Goal: Task Accomplishment & Management: Use online tool/utility

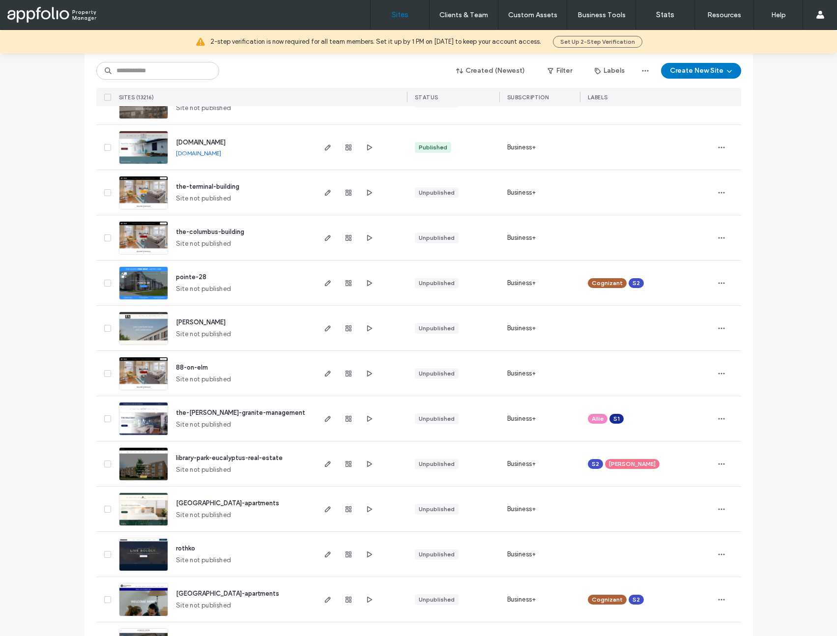
scroll to position [1228, 0]
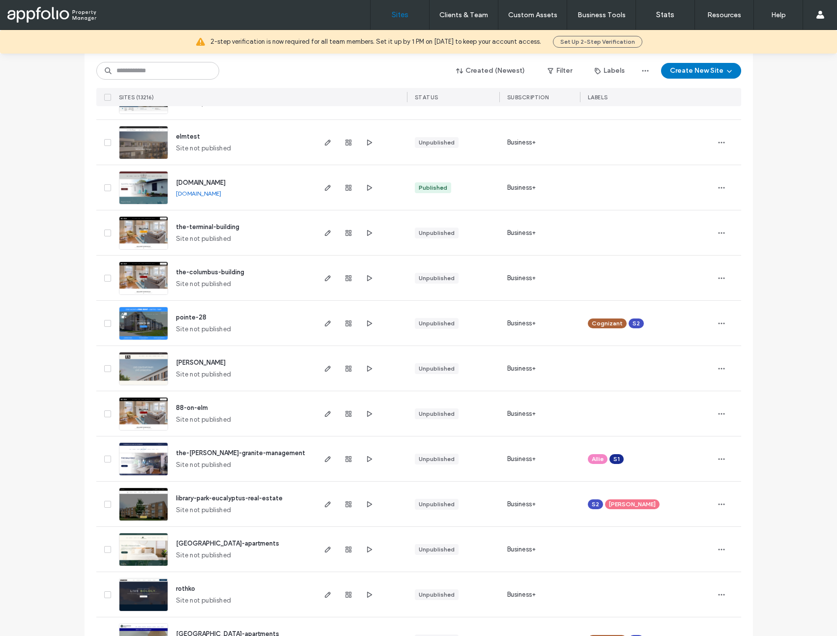
click at [140, 328] on img at bounding box center [143, 340] width 48 height 67
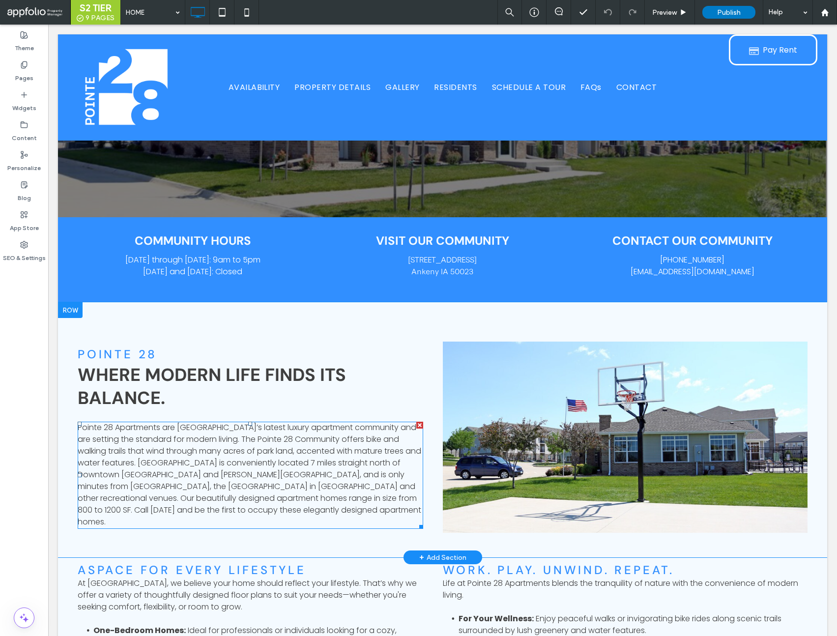
click at [218, 457] on span "Pointe 28 Apartments are [GEOGRAPHIC_DATA]’s latest luxury apartment community …" at bounding box center [249, 475] width 343 height 106
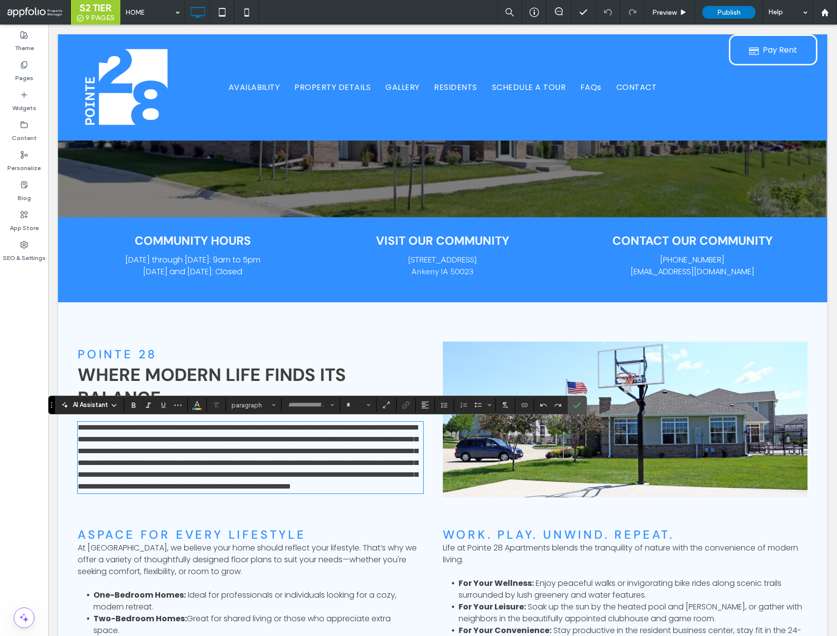
type input "*******"
type input "**"
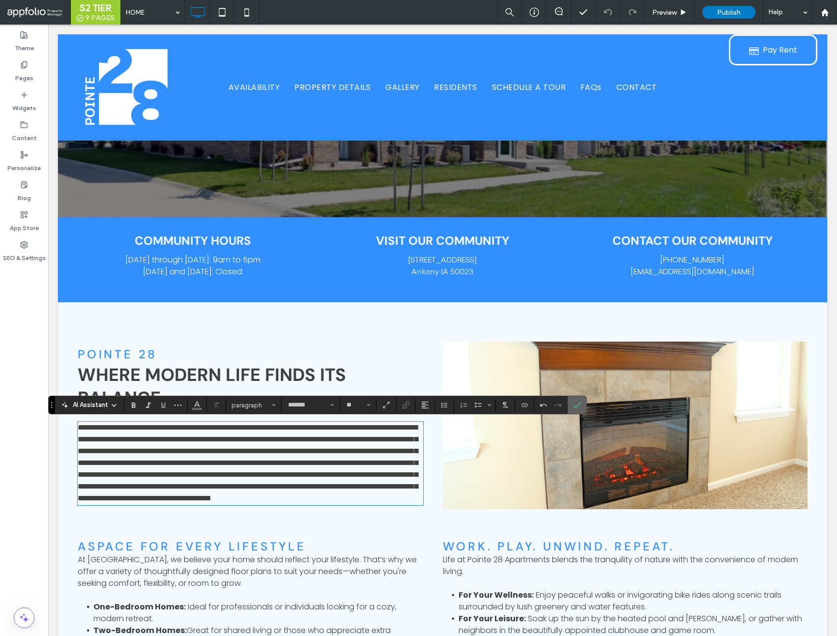
drag, startPoint x: 574, startPoint y: 404, endPoint x: 539, endPoint y: 433, distance: 45.4
click at [574, 404] on icon "Confirm" at bounding box center [577, 405] width 8 height 8
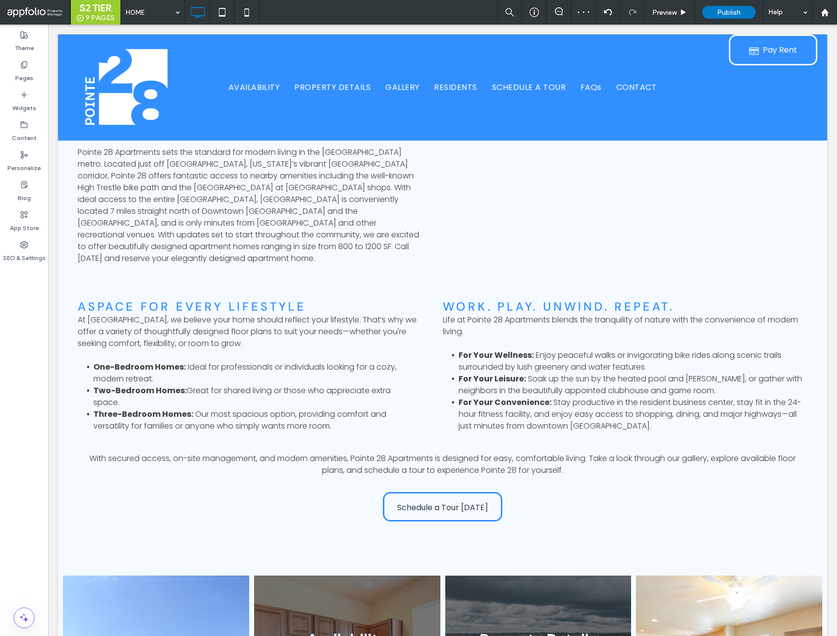
scroll to position [524, 0]
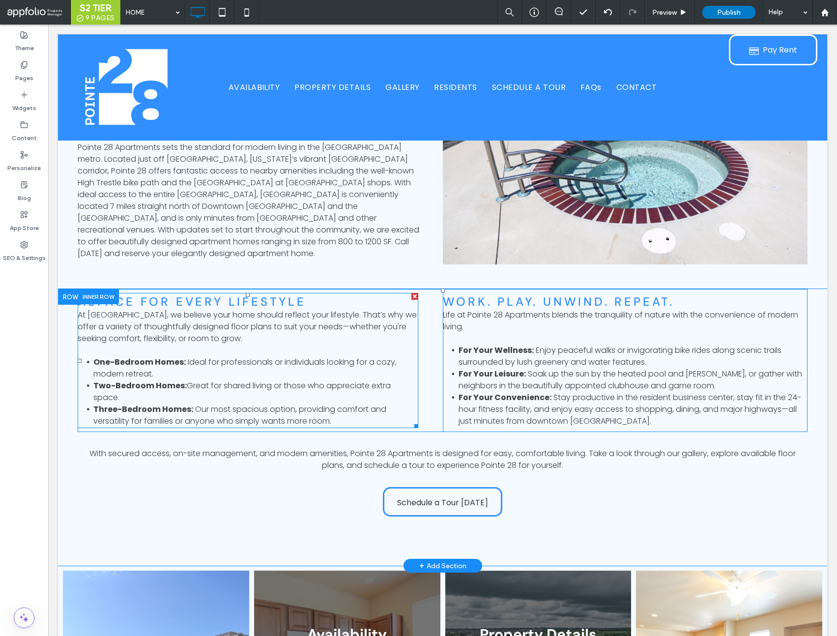
click at [184, 314] on span "At Pointe 28 Apartments, we believe your home should reflect your lifestyle. Th…" at bounding box center [247, 326] width 339 height 35
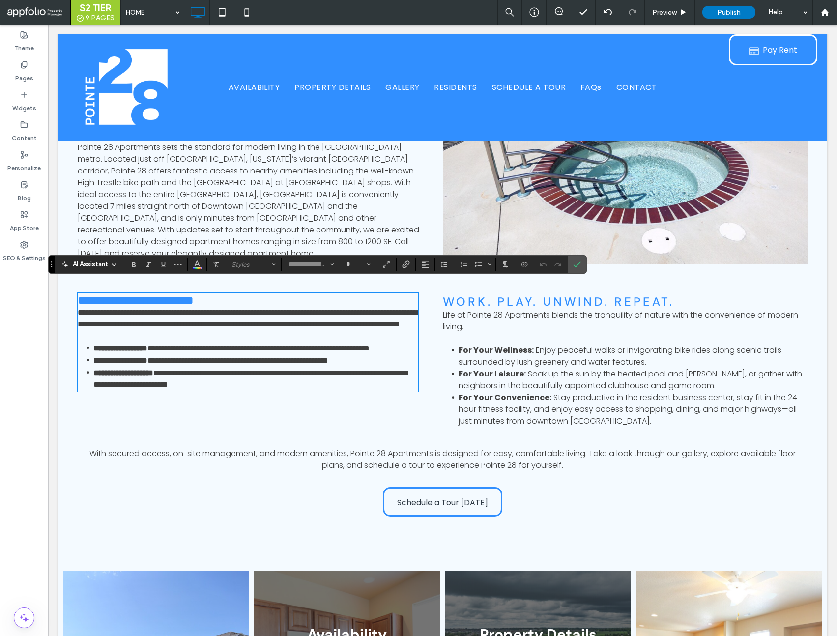
click at [192, 314] on span "**********" at bounding box center [247, 318] width 339 height 19
type input "*******"
type input "**"
click at [199, 315] on span "**********" at bounding box center [247, 318] width 339 height 19
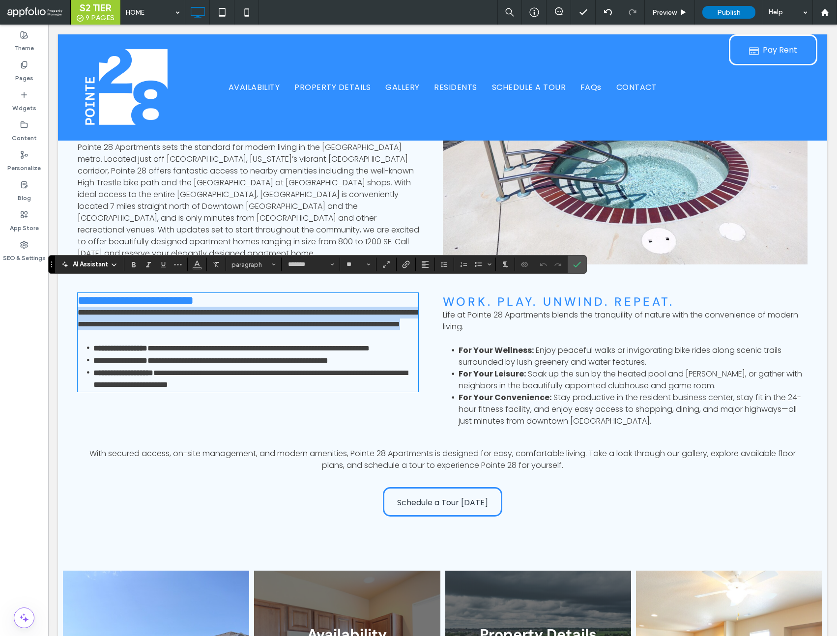
drag, startPoint x: 236, startPoint y: 326, endPoint x: 76, endPoint y: 307, distance: 161.4
click at [76, 307] on div "**********" at bounding box center [442, 427] width 769 height 277
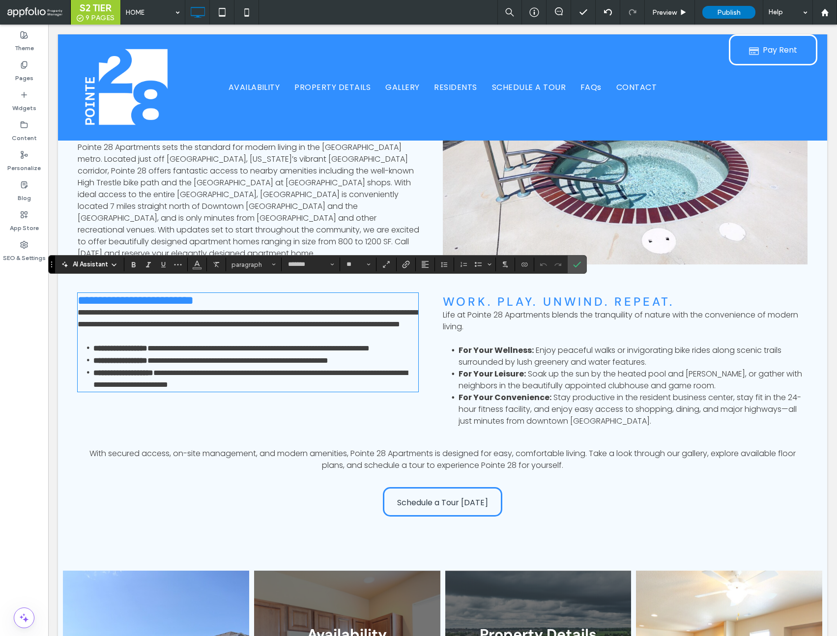
scroll to position [0, 0]
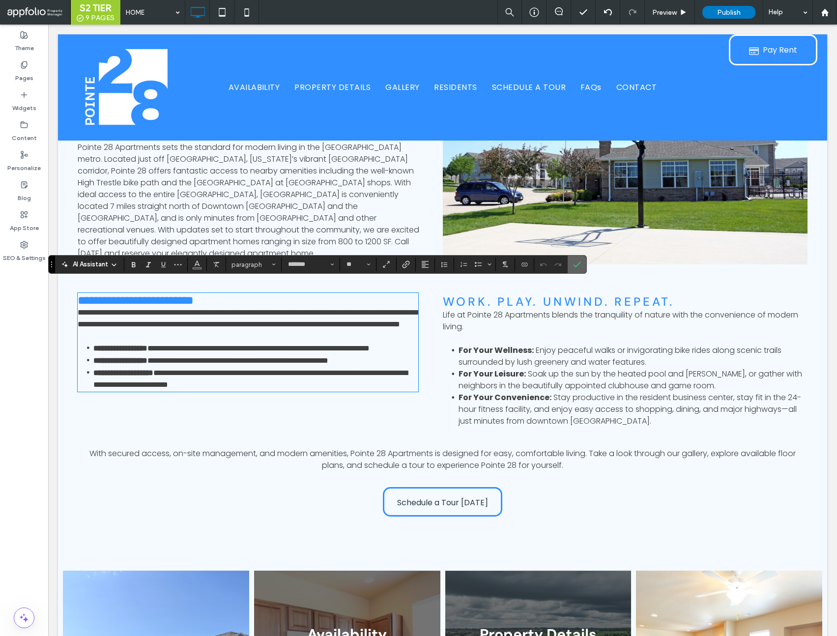
click at [579, 263] on use "Confirm" at bounding box center [577, 264] width 8 height 6
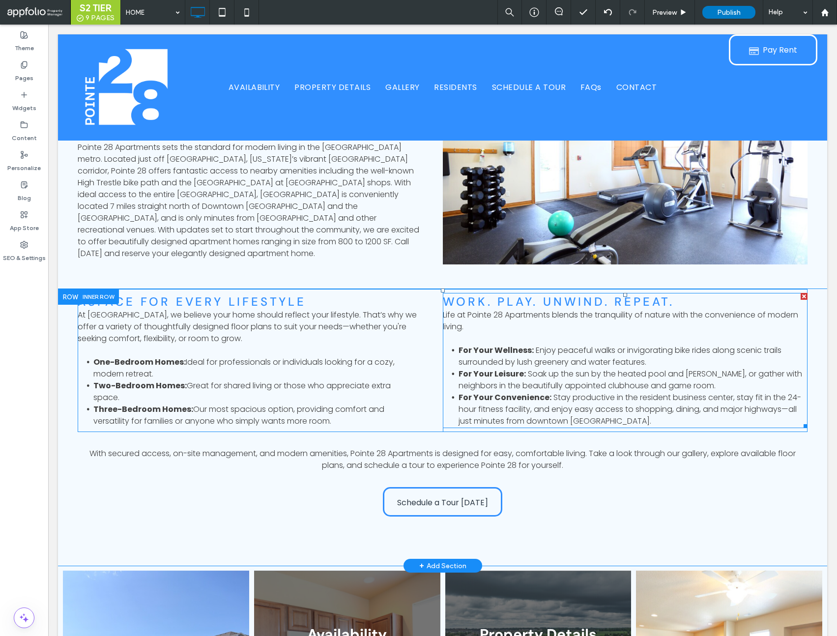
click at [501, 309] on span "Life at Pointe 28 Apartments blends the tranquility of nature with the convenie…" at bounding box center [620, 320] width 355 height 23
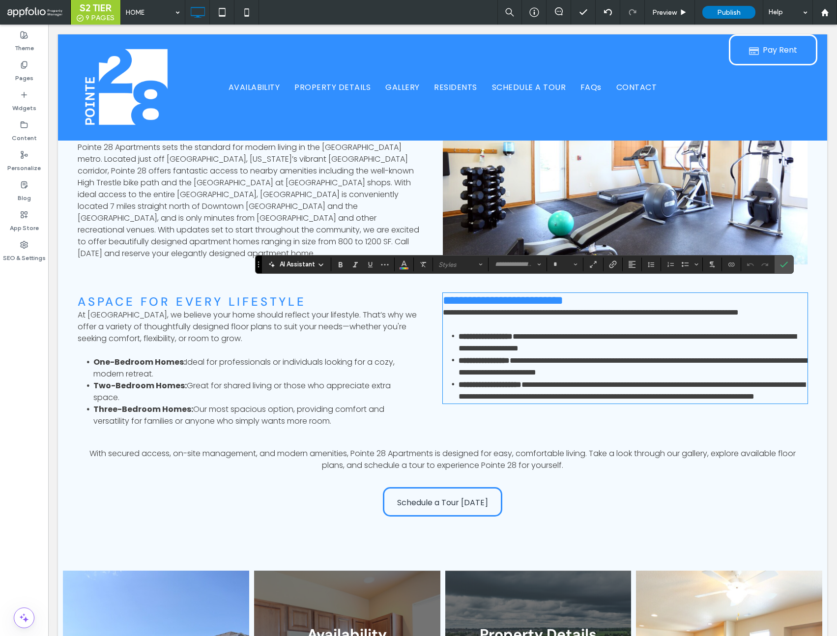
drag, startPoint x: 478, startPoint y: 310, endPoint x: 471, endPoint y: 312, distance: 7.8
click at [478, 310] on p "**********" at bounding box center [625, 313] width 365 height 12
type input "*******"
type input "**"
click at [447, 314] on span "**********" at bounding box center [591, 312] width 296 height 7
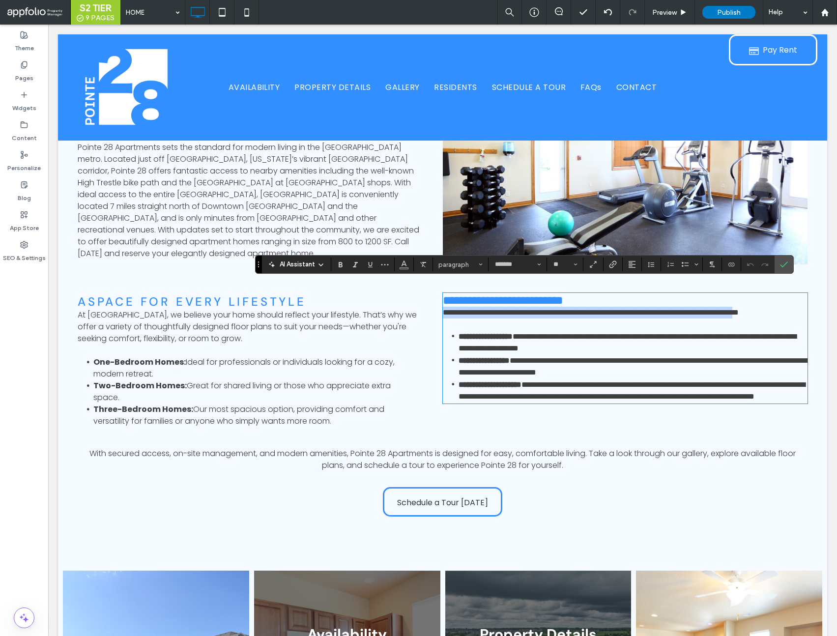
drag, startPoint x: 452, startPoint y: 315, endPoint x: 449, endPoint y: 308, distance: 8.1
click at [439, 307] on div "**********" at bounding box center [443, 360] width 730 height 143
drag, startPoint x: 450, startPoint y: 316, endPoint x: 441, endPoint y: 307, distance: 13.6
click at [440, 307] on div "**********" at bounding box center [443, 360] width 730 height 143
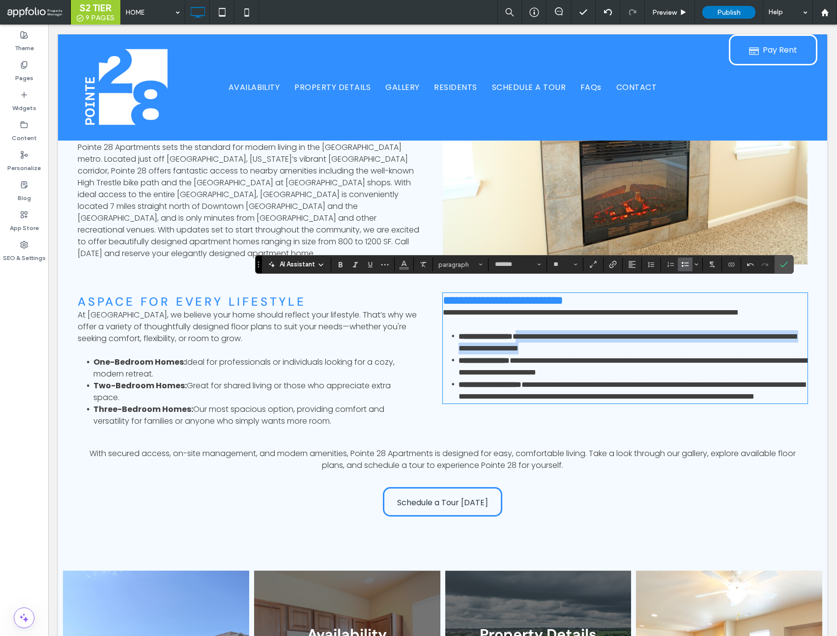
drag, startPoint x: 648, startPoint y: 350, endPoint x: 535, endPoint y: 340, distance: 113.9
click at [535, 340] on li "**********" at bounding box center [632, 342] width 349 height 24
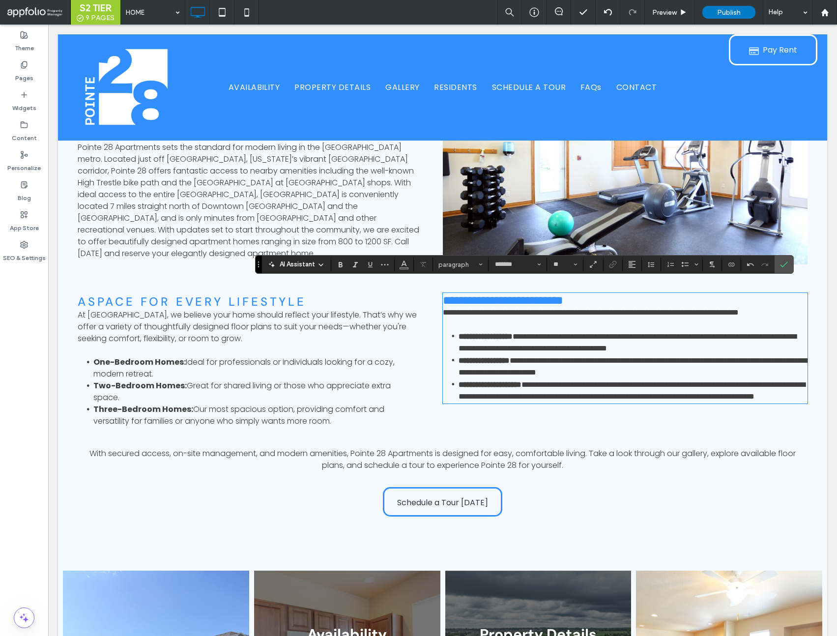
drag, startPoint x: 660, startPoint y: 375, endPoint x: 715, endPoint y: 374, distance: 55.0
click at [661, 375] on span "**********" at bounding box center [632, 366] width 349 height 19
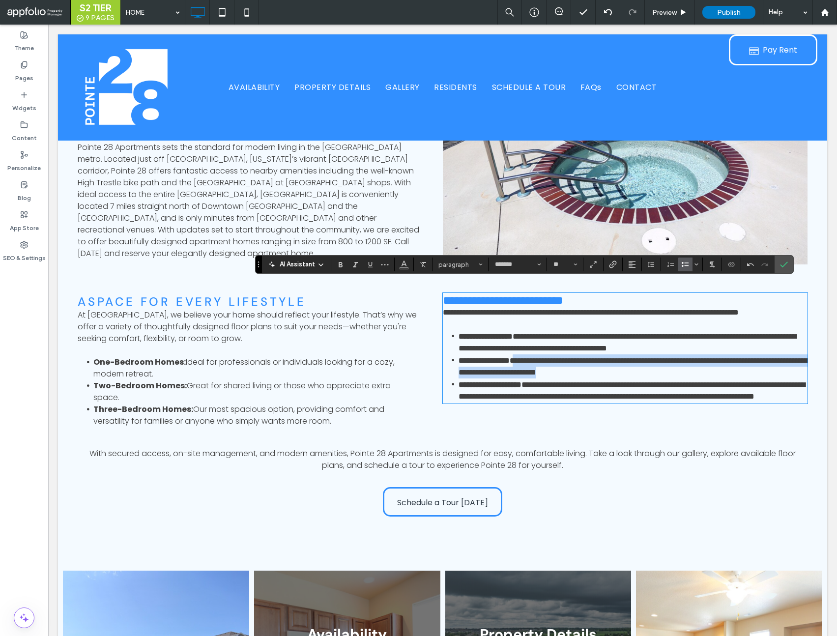
drag, startPoint x: 710, startPoint y: 374, endPoint x: 533, endPoint y: 365, distance: 177.6
click at [527, 363] on li "**********" at bounding box center [632, 366] width 349 height 24
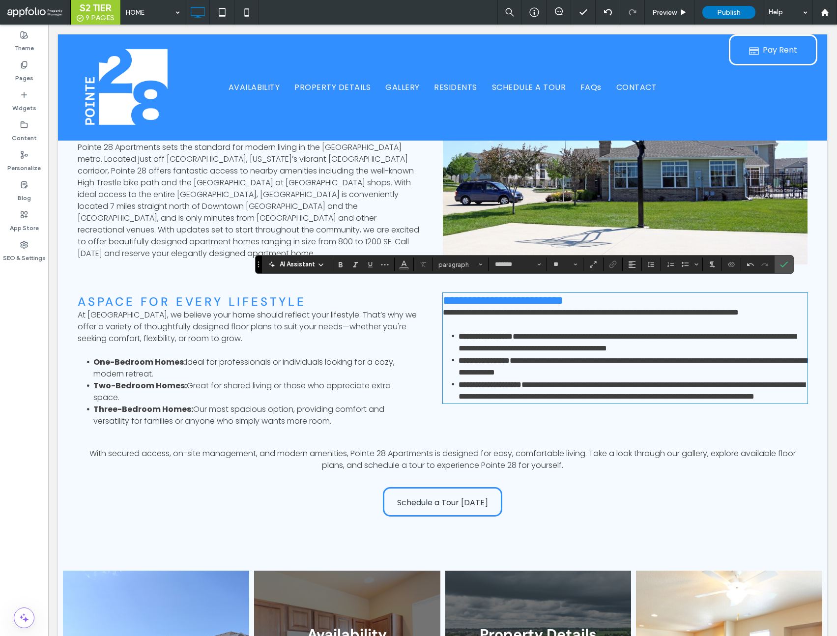
click at [633, 399] on span "**********" at bounding box center [631, 390] width 346 height 19
click at [620, 403] on div "**********" at bounding box center [625, 348] width 365 height 111
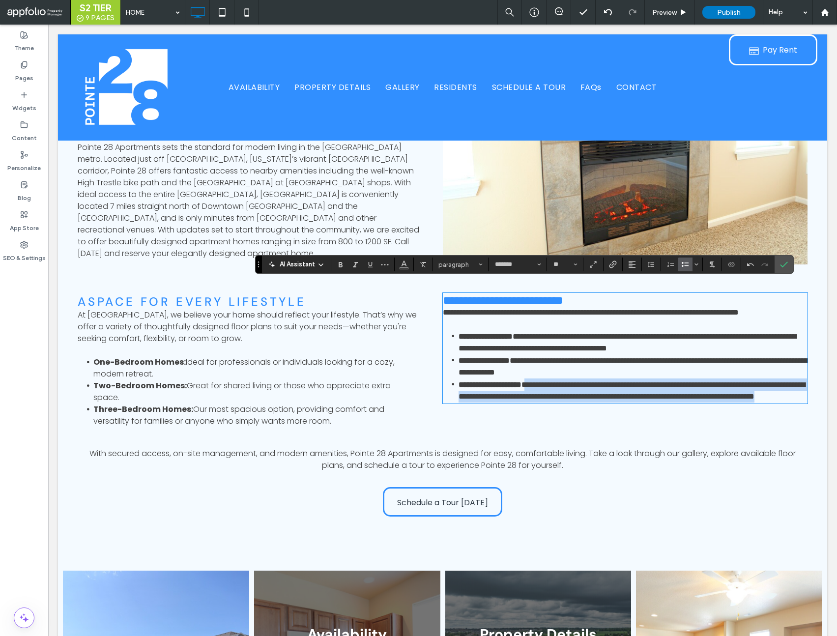
drag, startPoint x: 609, startPoint y: 410, endPoint x: 551, endPoint y: 390, distance: 61.5
click at [551, 390] on li "**********" at bounding box center [632, 390] width 349 height 24
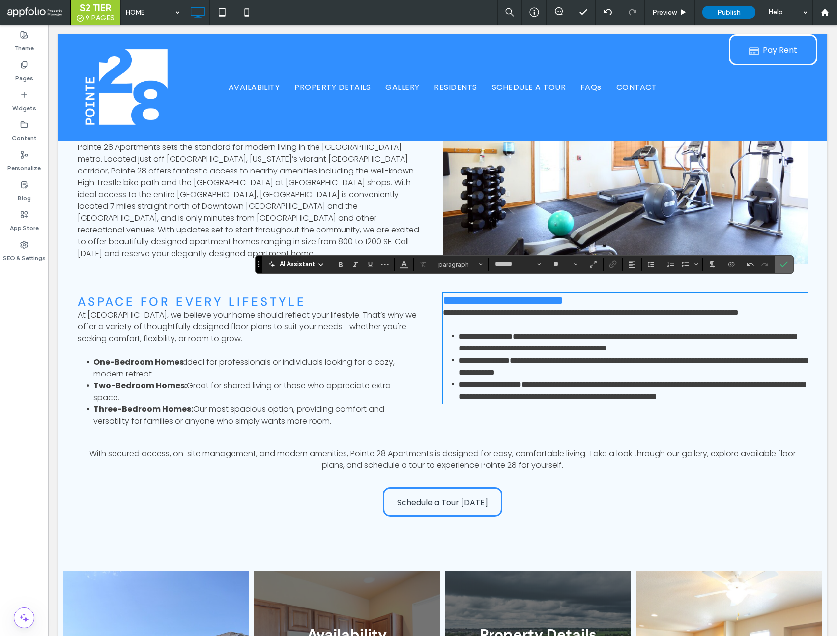
click at [785, 263] on icon "Confirm" at bounding box center [784, 264] width 8 height 8
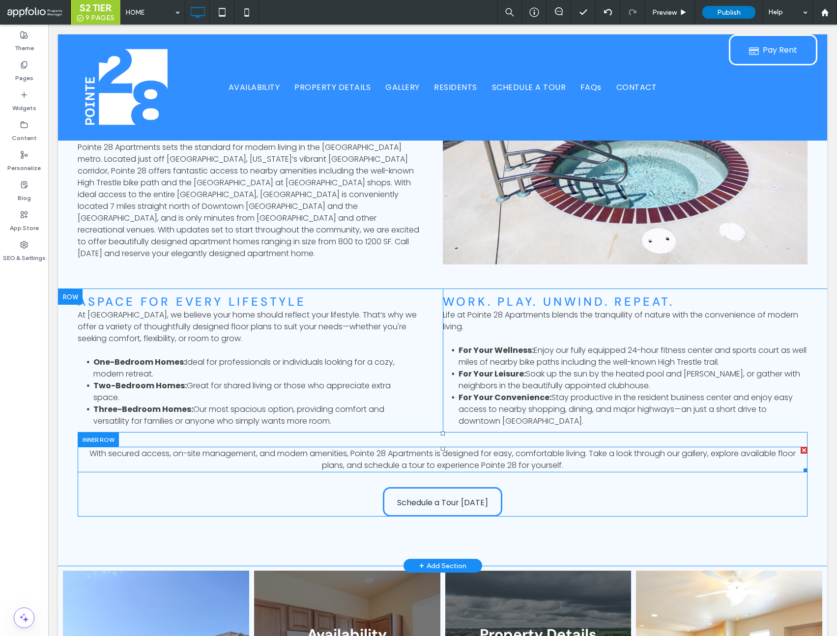
click at [371, 448] on span "With secured access, on-site management, and modern amenities, Pointe 28 Apartm…" at bounding box center [442, 459] width 706 height 23
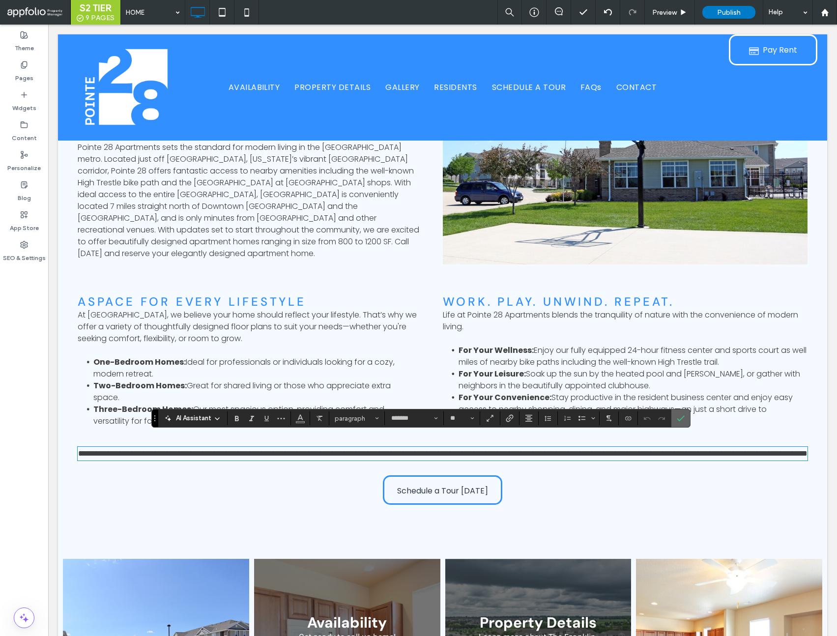
click at [683, 422] on icon "Confirm" at bounding box center [680, 418] width 8 height 8
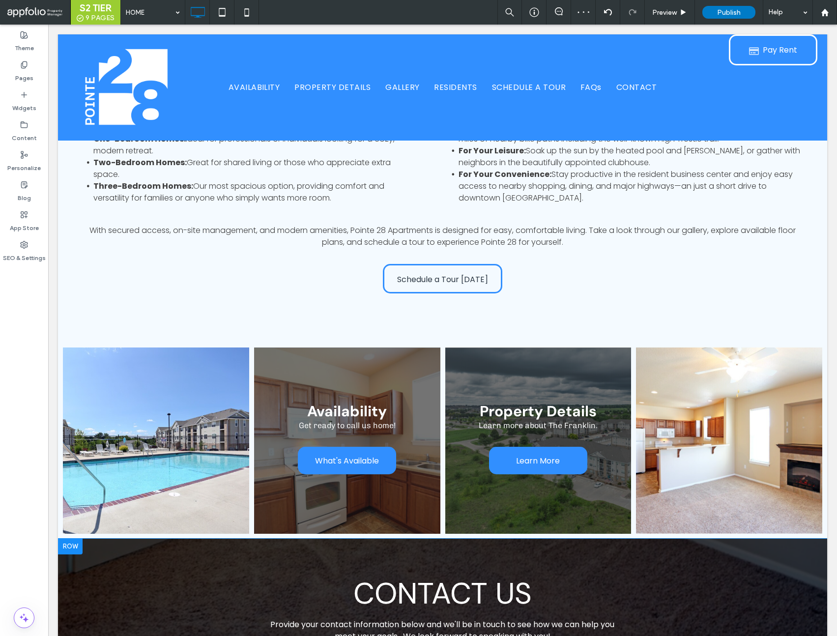
scroll to position [642, 0]
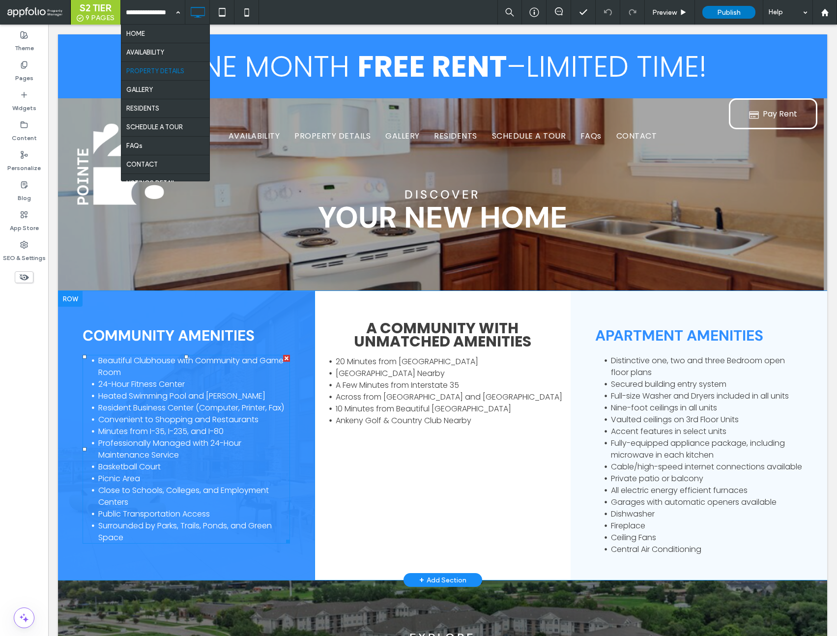
click at [116, 416] on span "Convenient to Shopping and Restaurants" at bounding box center [178, 419] width 160 height 11
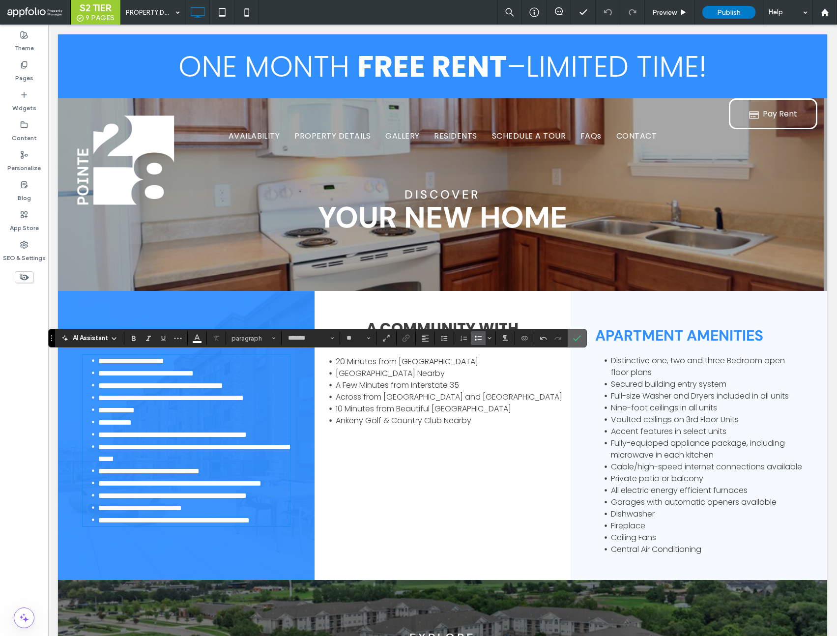
drag, startPoint x: 578, startPoint y: 338, endPoint x: 519, endPoint y: 332, distance: 59.2
click at [578, 338] on use "Confirm" at bounding box center [577, 338] width 8 height 6
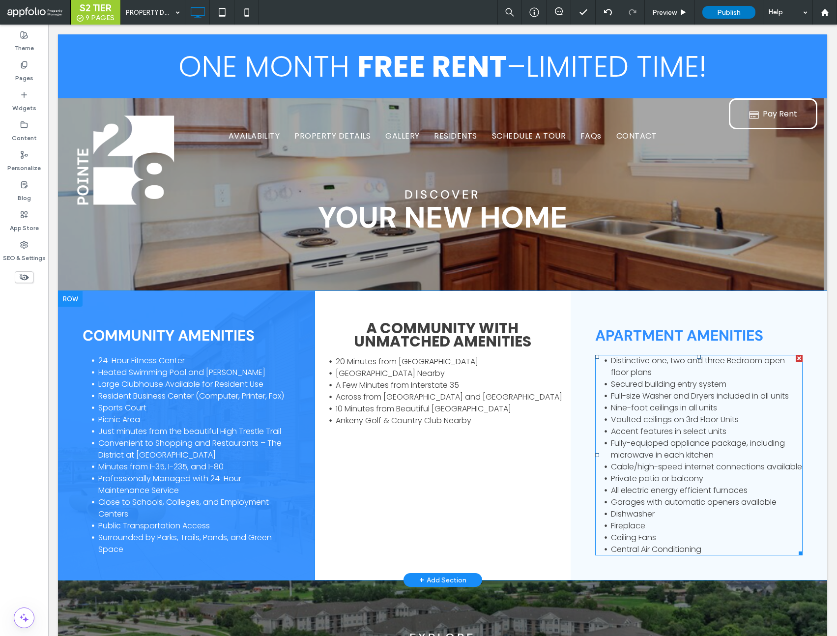
click at [636, 404] on span "Nine-foot ceilings in all units" at bounding box center [664, 407] width 106 height 11
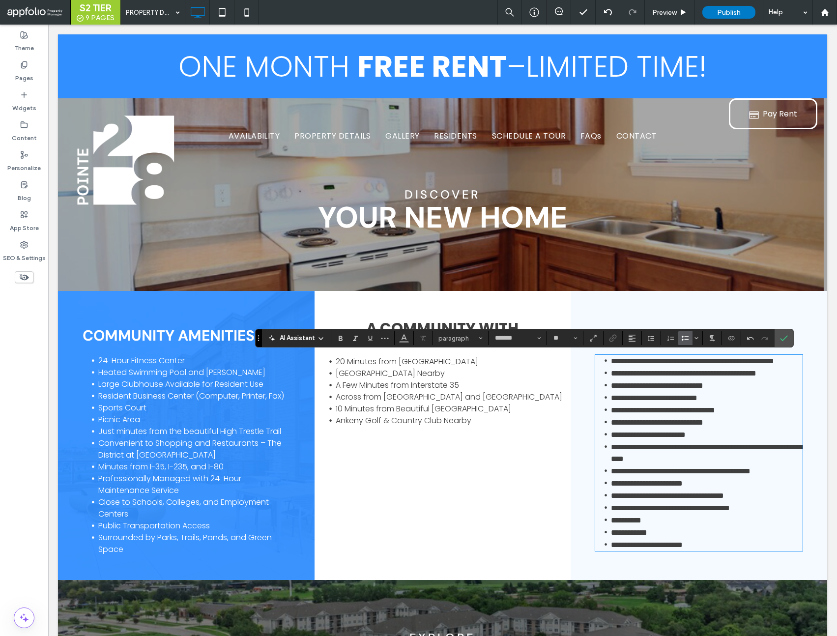
click at [682, 526] on li "**********" at bounding box center [707, 520] width 192 height 12
click at [788, 334] on label "Confirm" at bounding box center [783, 338] width 15 height 18
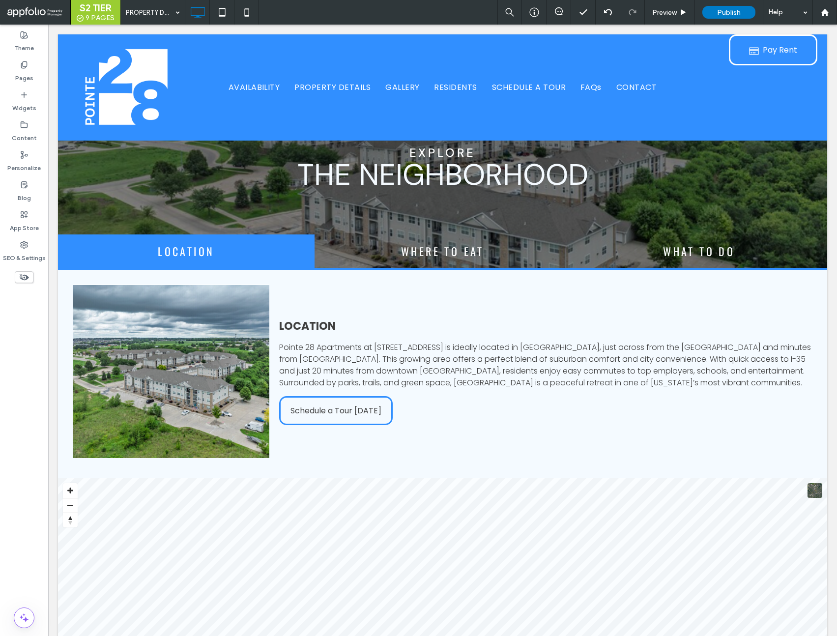
scroll to position [486, 0]
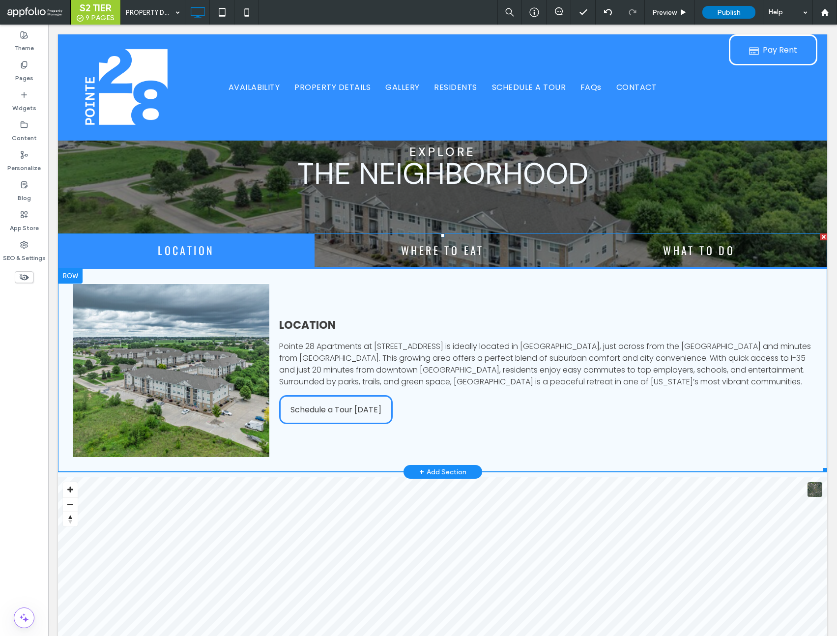
click at [463, 375] on span at bounding box center [442, 352] width 769 height 238
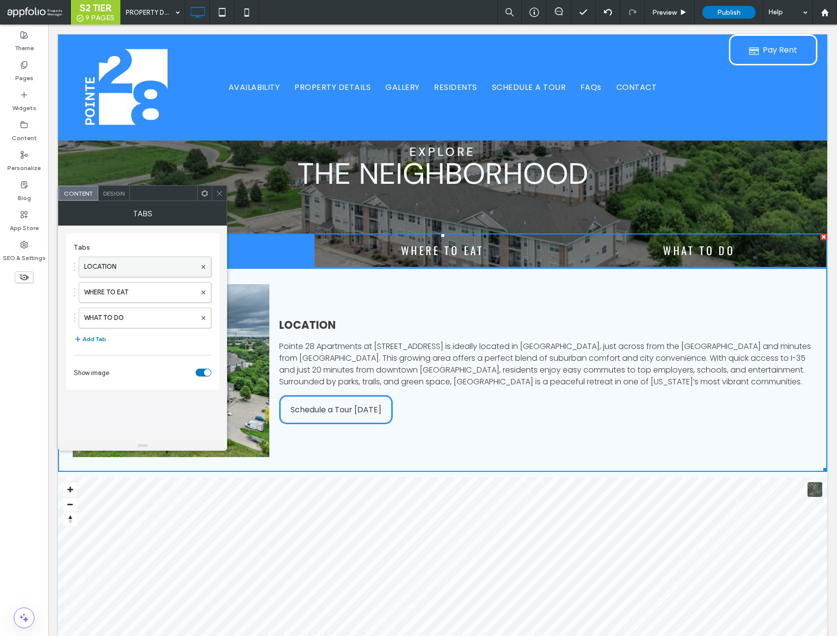
click at [128, 268] on label "LOCATION" at bounding box center [140, 267] width 112 height 20
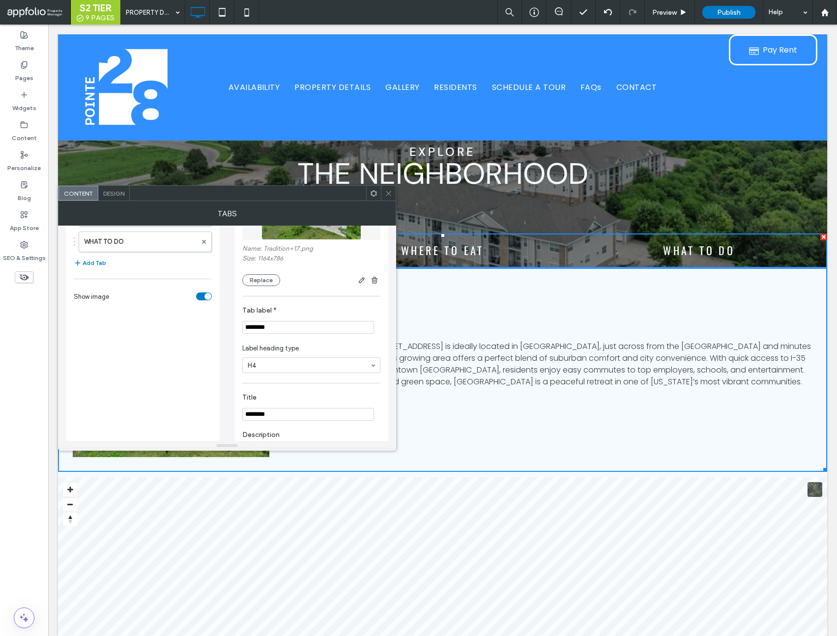
scroll to position [137, 0]
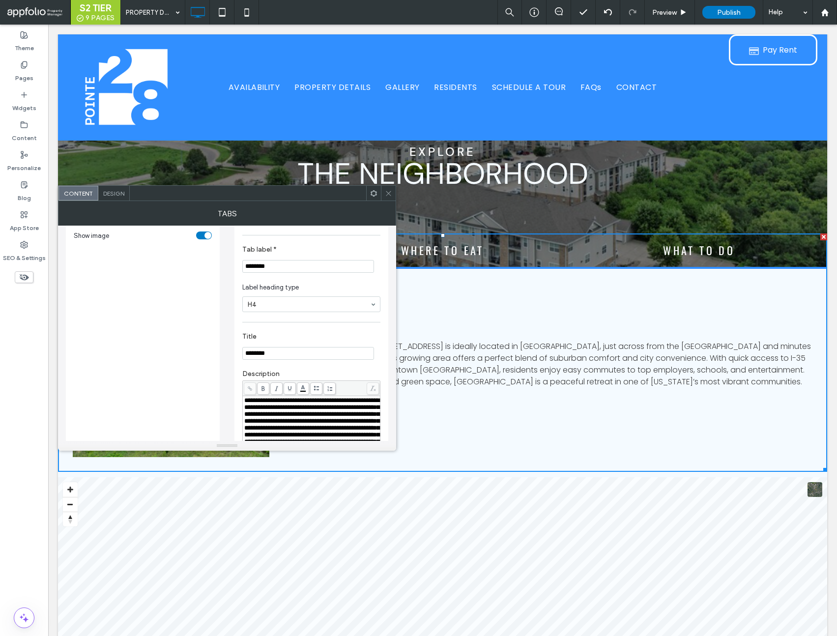
click at [290, 411] on span "**********" at bounding box center [311, 431] width 135 height 68
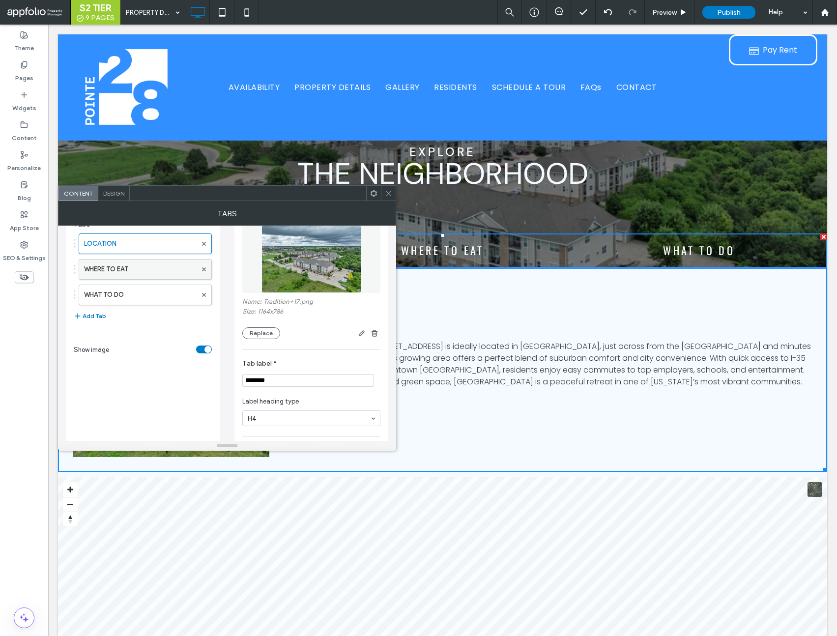
scroll to position [0, 0]
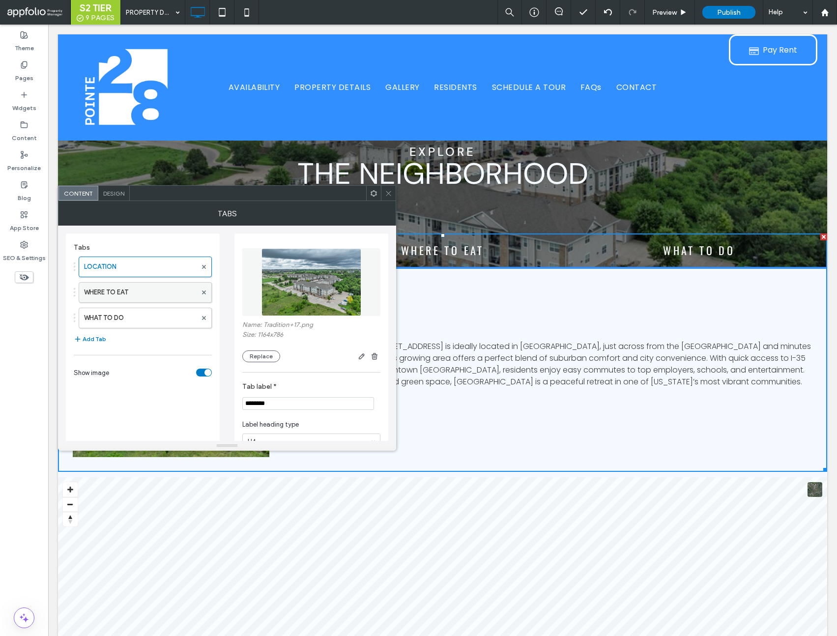
click at [125, 290] on label "WHERE TO EAT" at bounding box center [140, 292] width 113 height 20
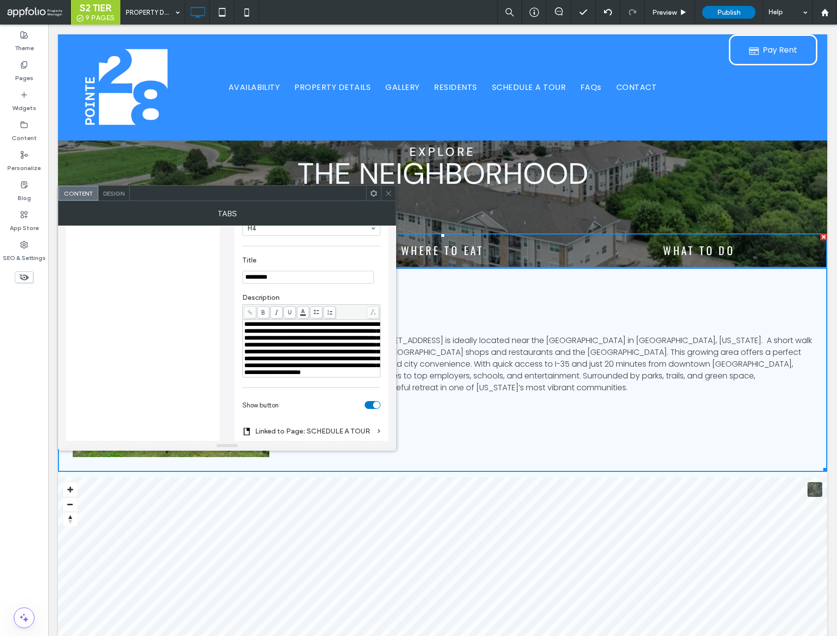
scroll to position [226, 0]
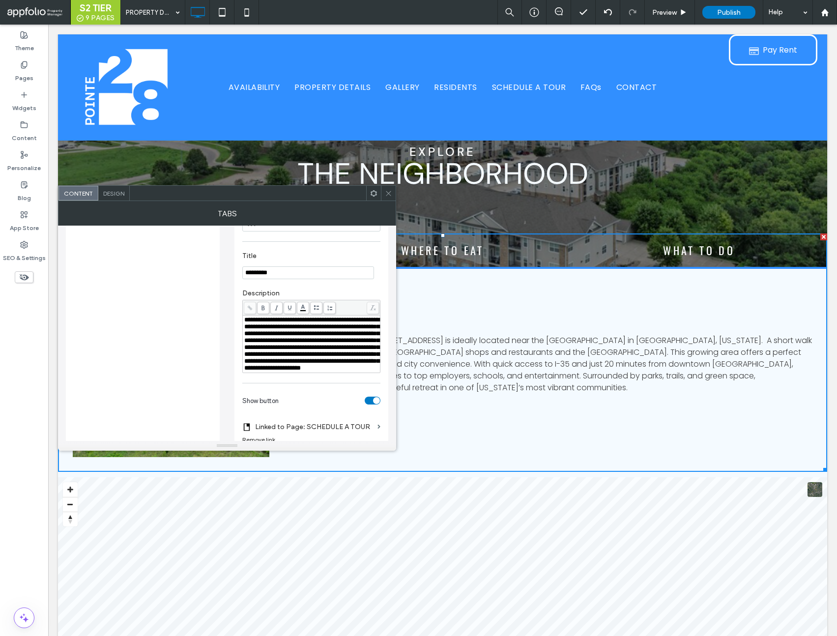
click at [298, 357] on span "**********" at bounding box center [311, 343] width 135 height 55
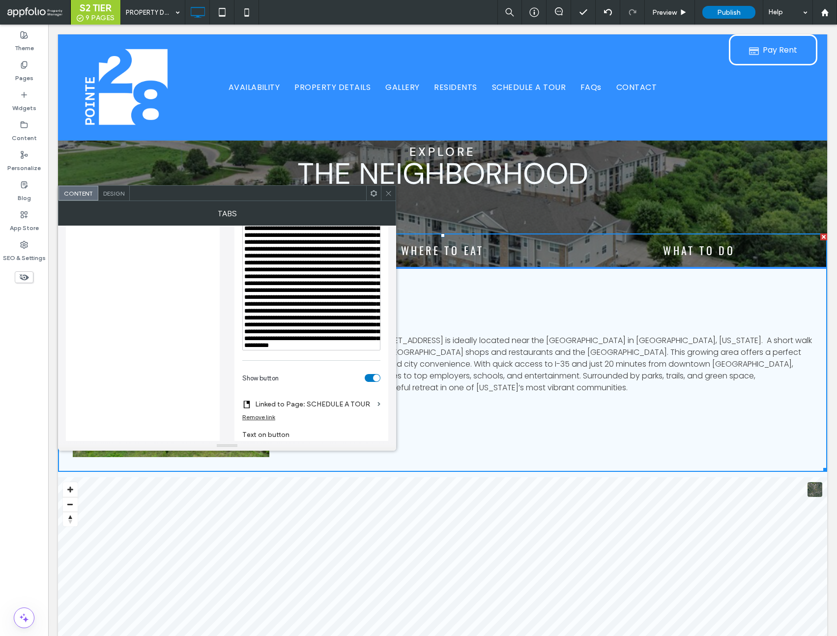
scroll to position [327, 0]
click at [173, 351] on div "Tabs LOCATION WHERE TO EAT WHAT TO DO Add Tab Show image" at bounding box center [143, 210] width 138 height 597
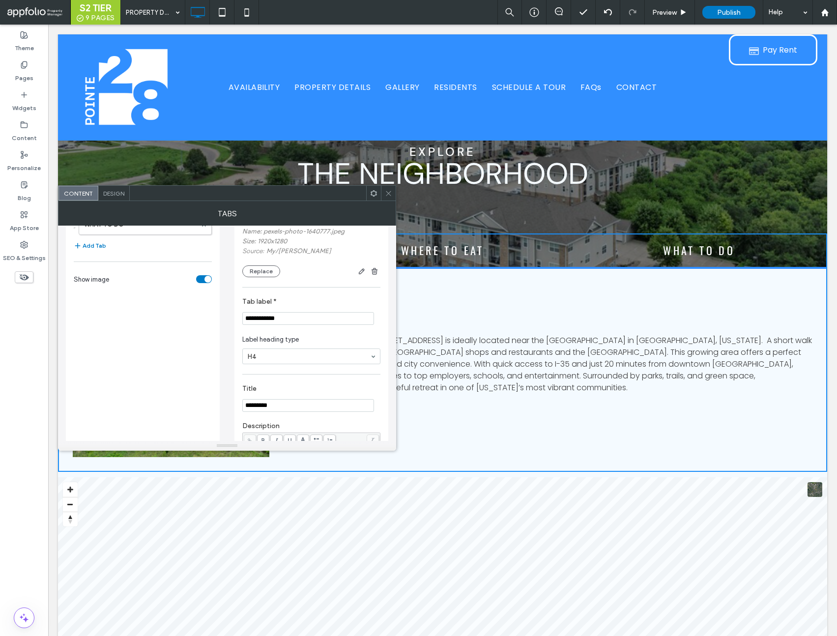
scroll to position [57, 0]
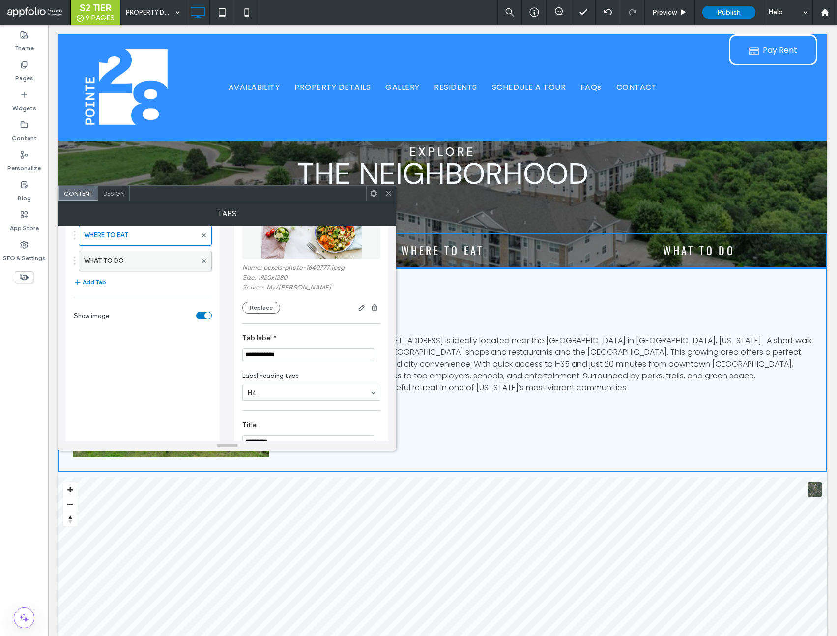
click at [126, 265] on label "WHAT TO DO" at bounding box center [140, 261] width 113 height 20
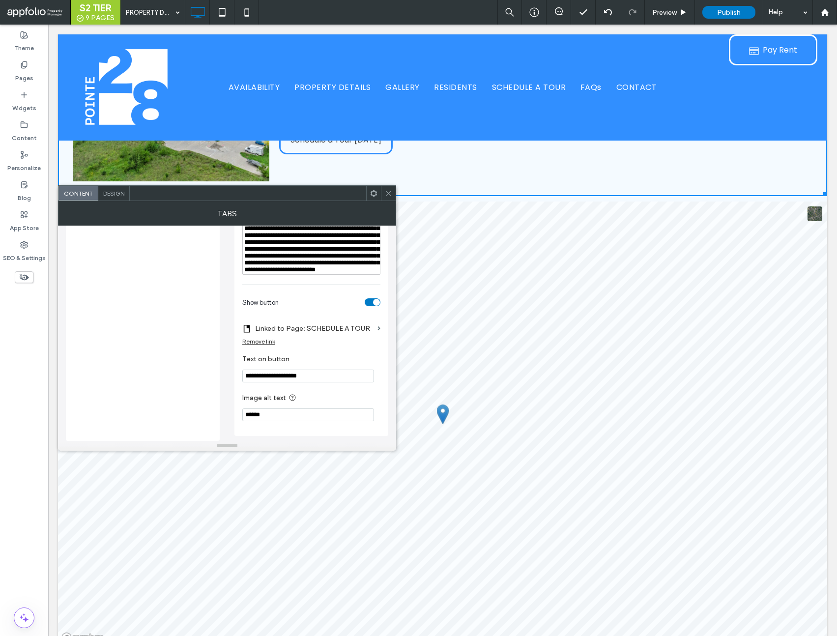
scroll to position [758, 0]
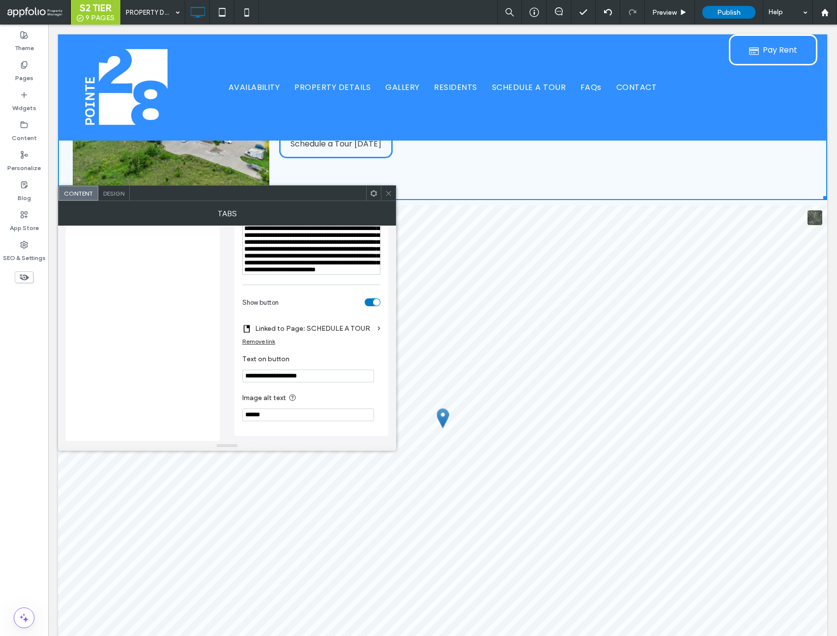
click at [328, 265] on div "**********" at bounding box center [311, 242] width 135 height 62
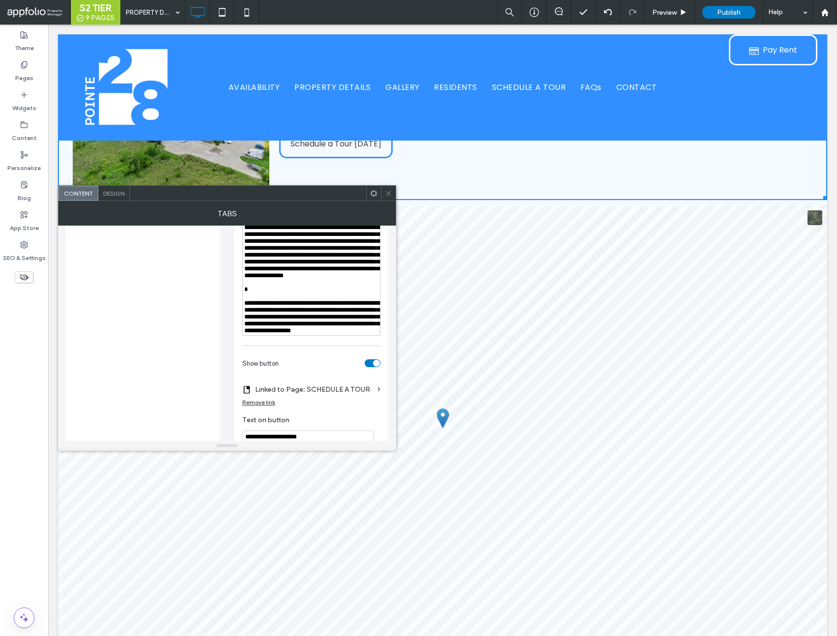
scroll to position [366, 0]
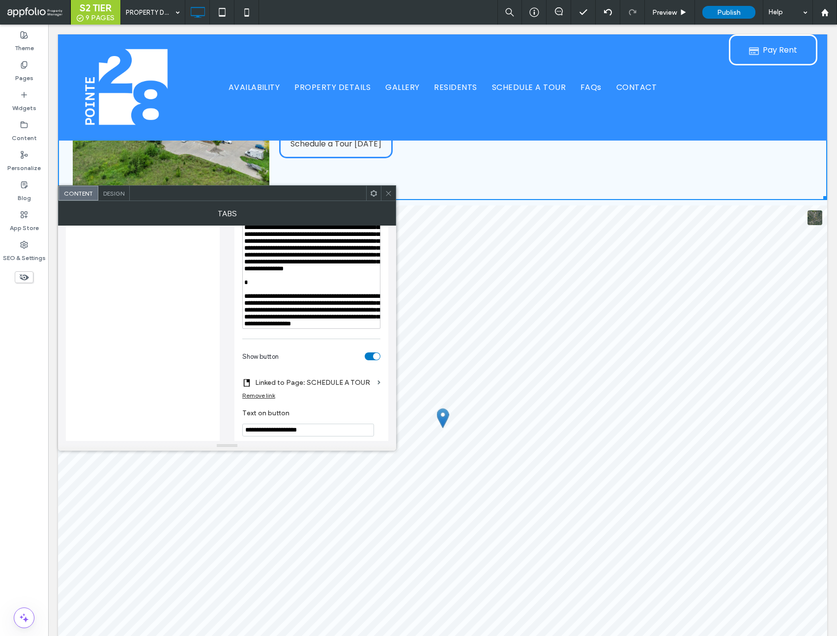
click at [264, 286] on div "Rich Text Editor" at bounding box center [311, 282] width 135 height 7
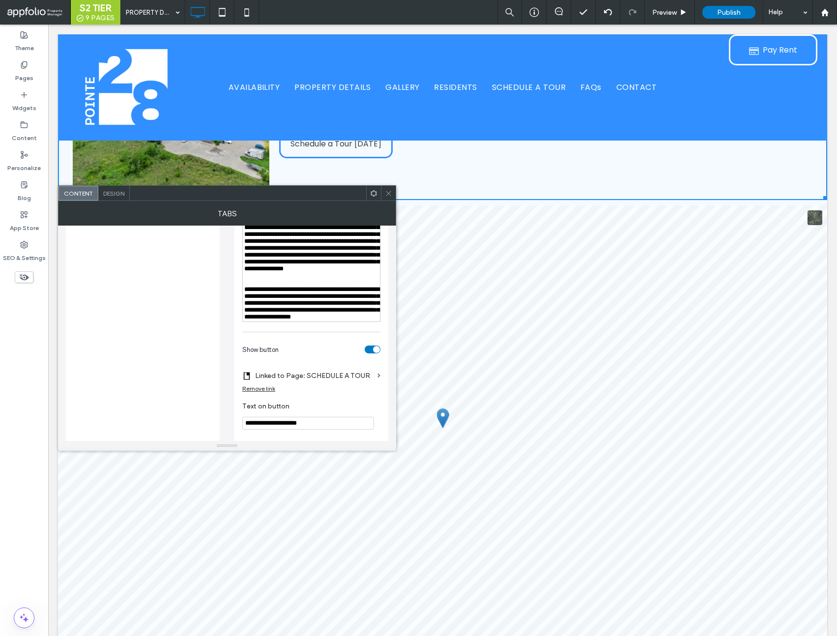
click at [152, 281] on div "Tabs LOCATION WHERE TO EAT WHAT TO DO Add Tab Show image" at bounding box center [143, 177] width 138 height 611
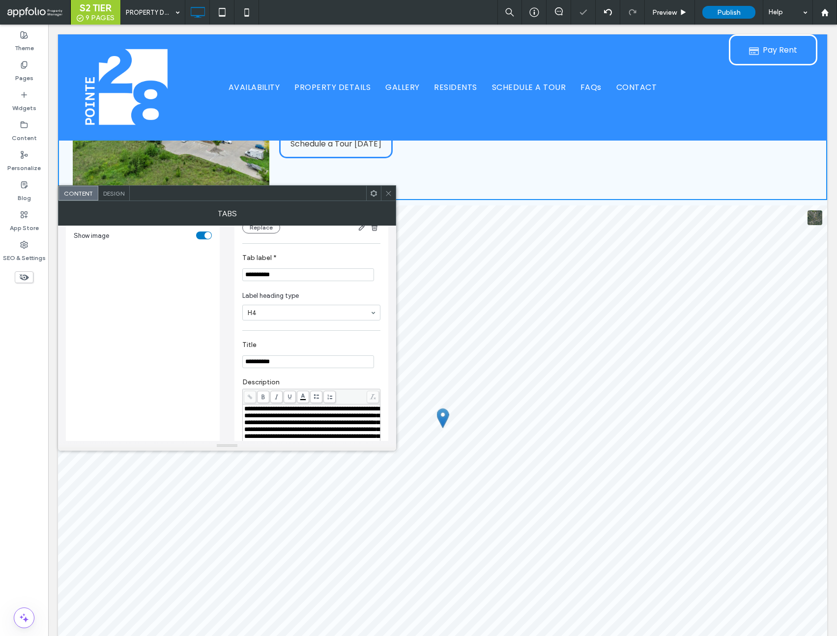
scroll to position [0, 0]
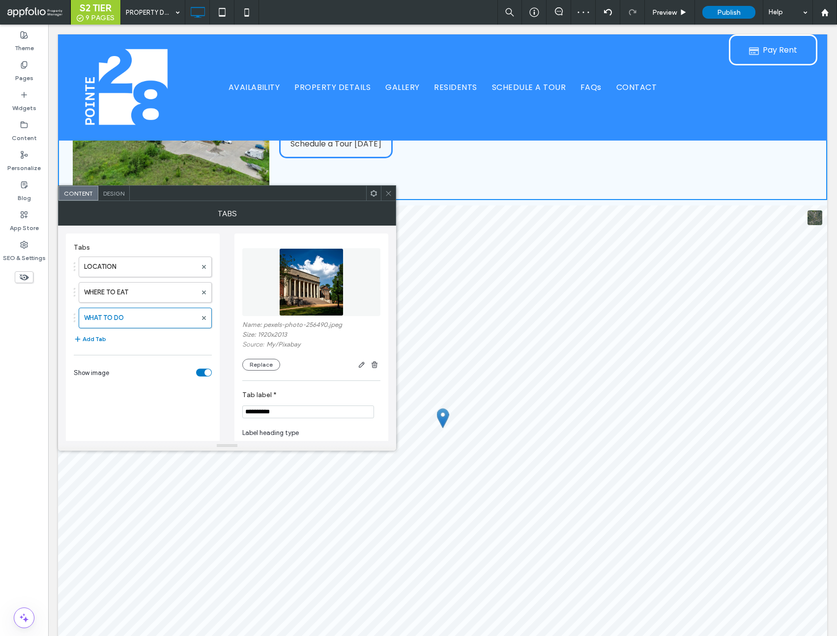
click at [392, 197] on div at bounding box center [388, 193] width 15 height 15
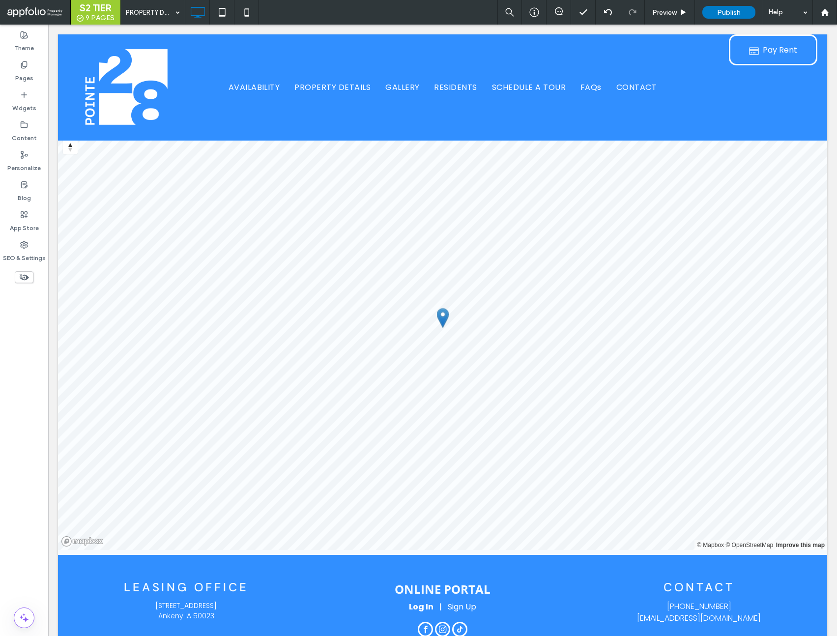
scroll to position [941, 0]
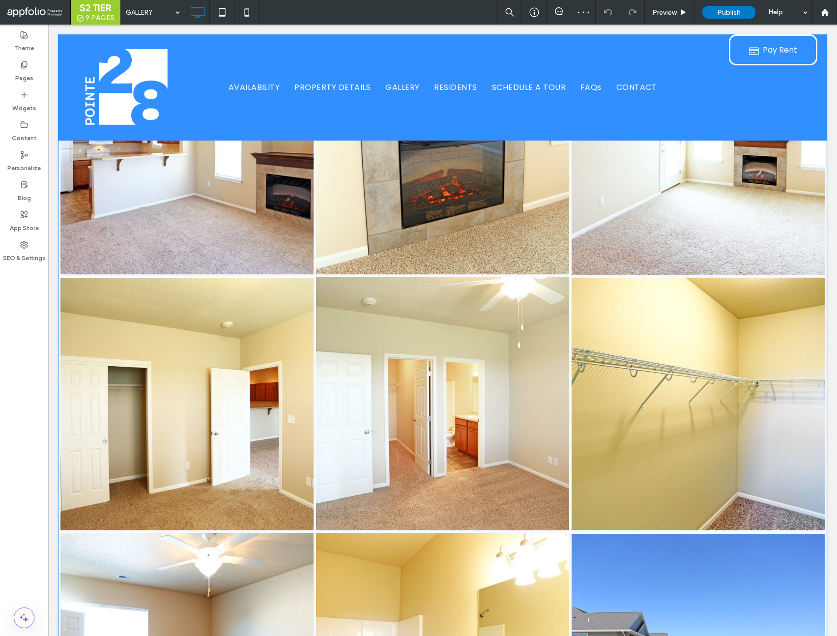
scroll to position [793, 0]
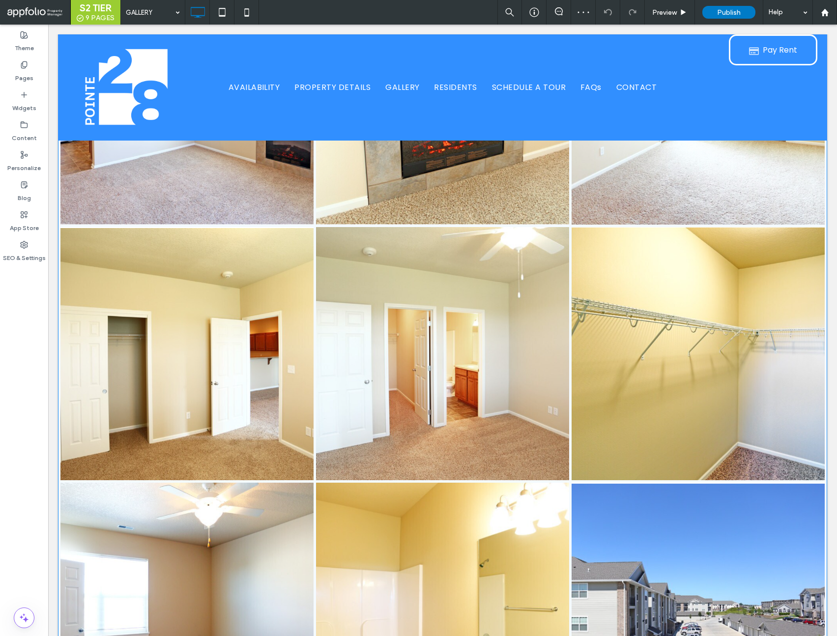
click at [572, 385] on link at bounding box center [697, 353] width 253 height 253
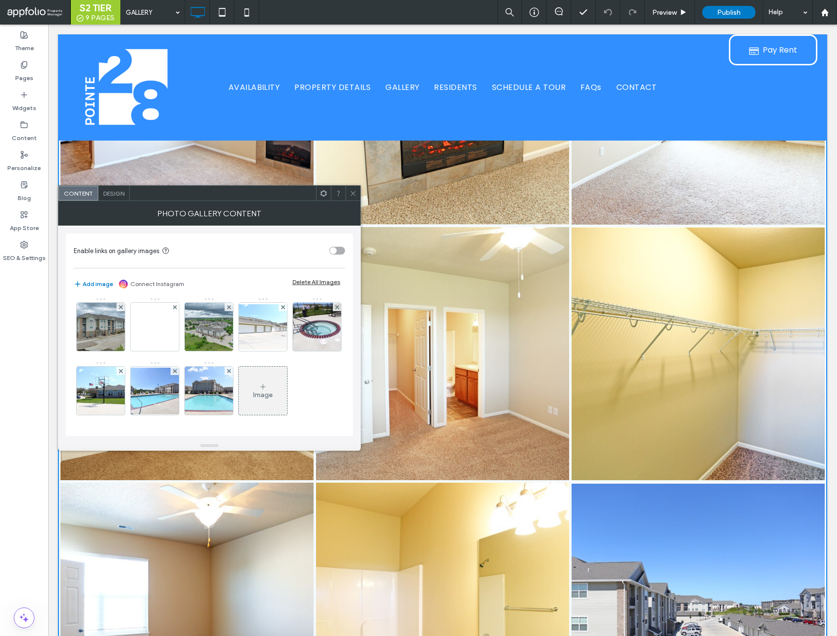
scroll to position [26, 0]
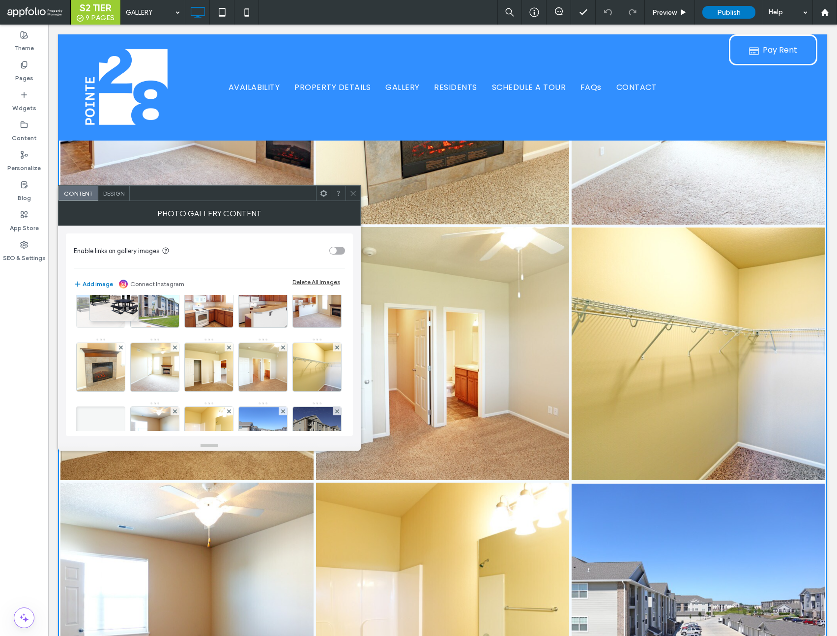
drag, startPoint x: 209, startPoint y: 375, endPoint x: 106, endPoint y: 301, distance: 127.1
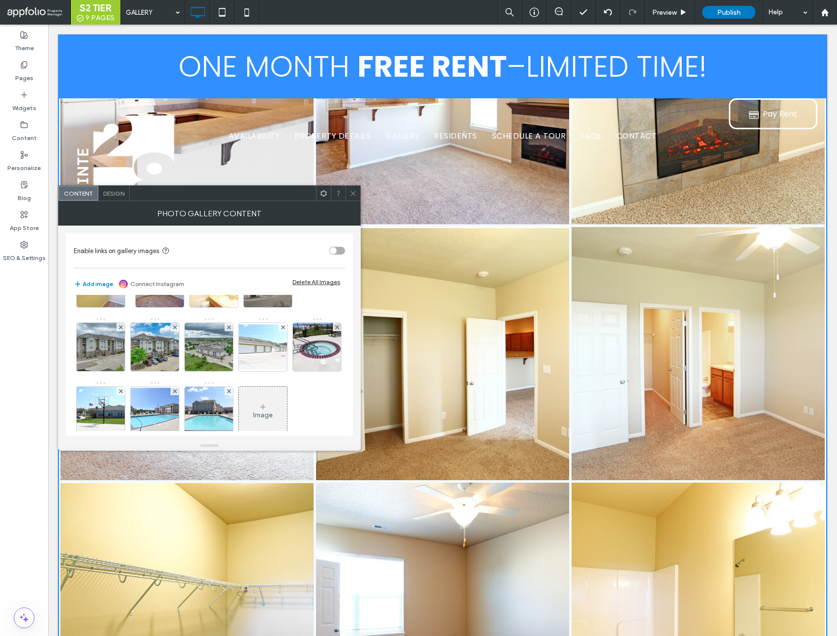
scroll to position [0, 0]
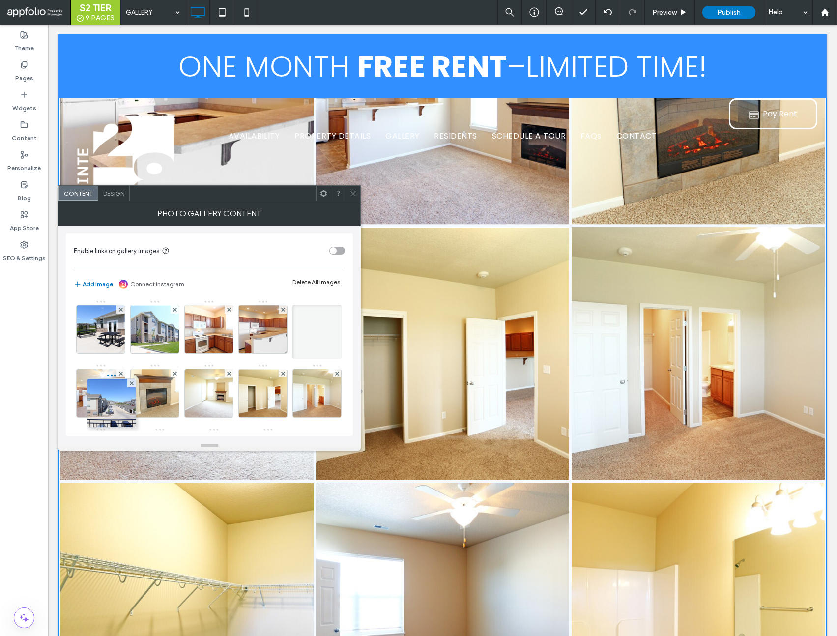
drag, startPoint x: 111, startPoint y: 353, endPoint x: 127, endPoint y: 406, distance: 55.5
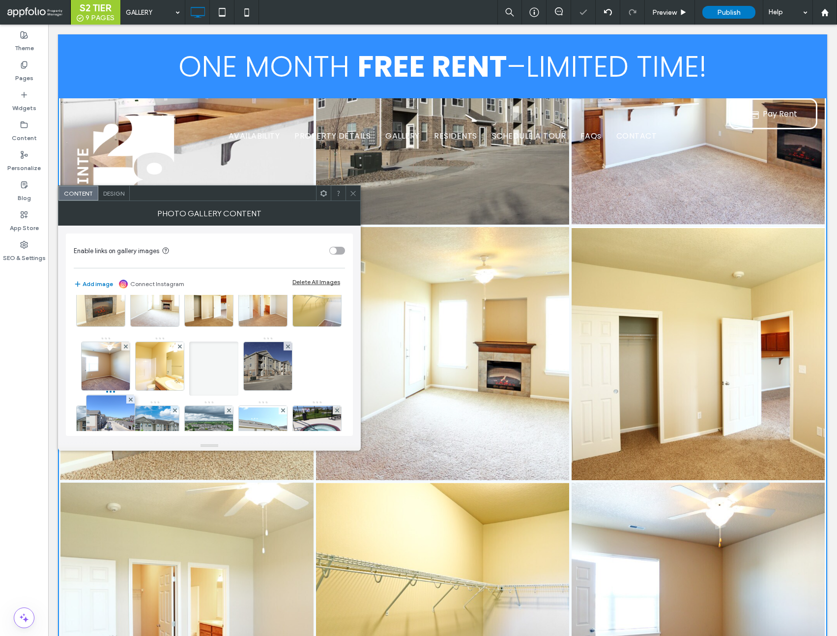
drag, startPoint x: 112, startPoint y: 321, endPoint x: 121, endPoint y: 436, distance: 115.3
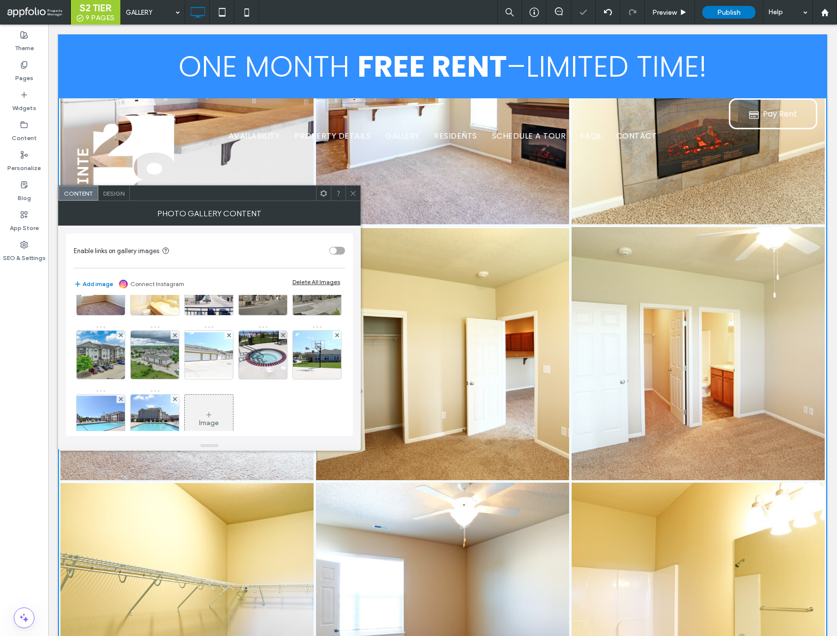
scroll to position [168, 0]
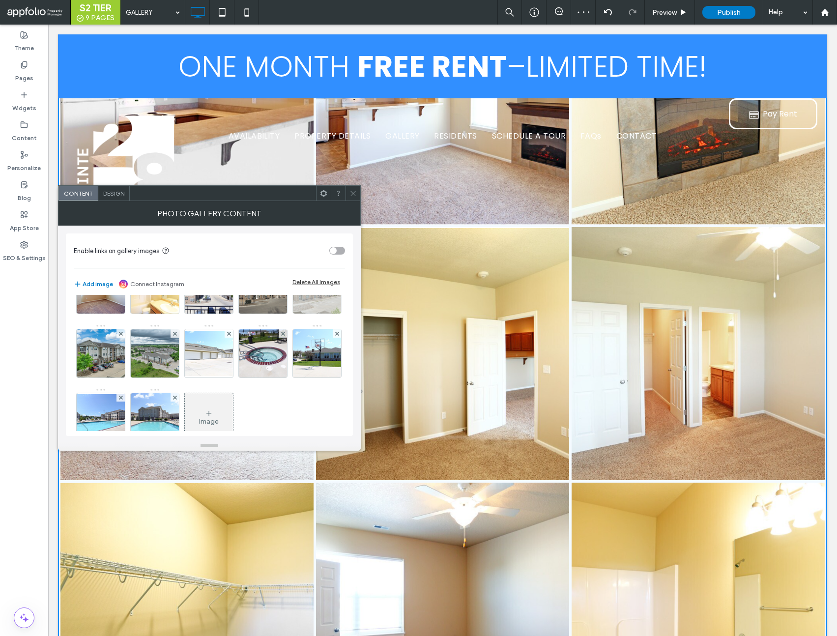
click at [333, 274] on div at bounding box center [337, 269] width 8 height 8
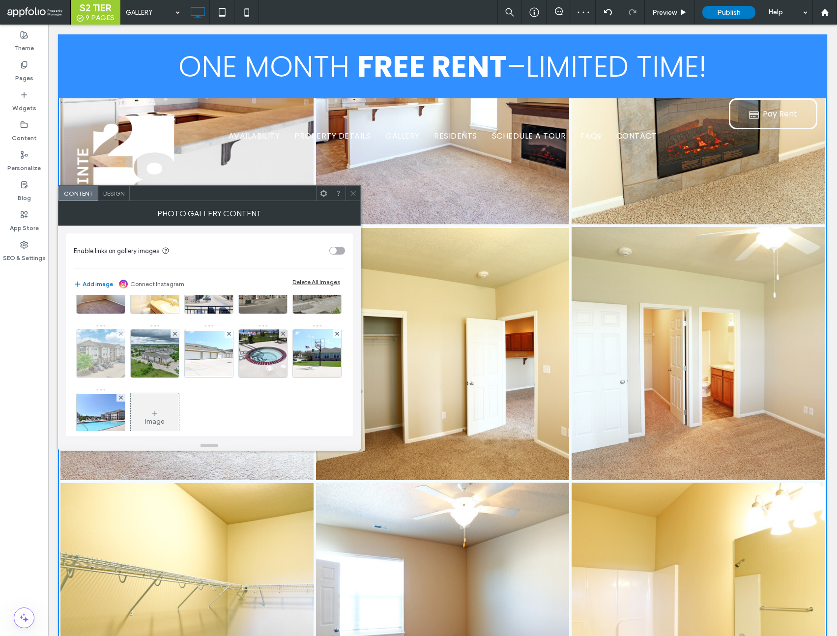
scroll to position [174, 0]
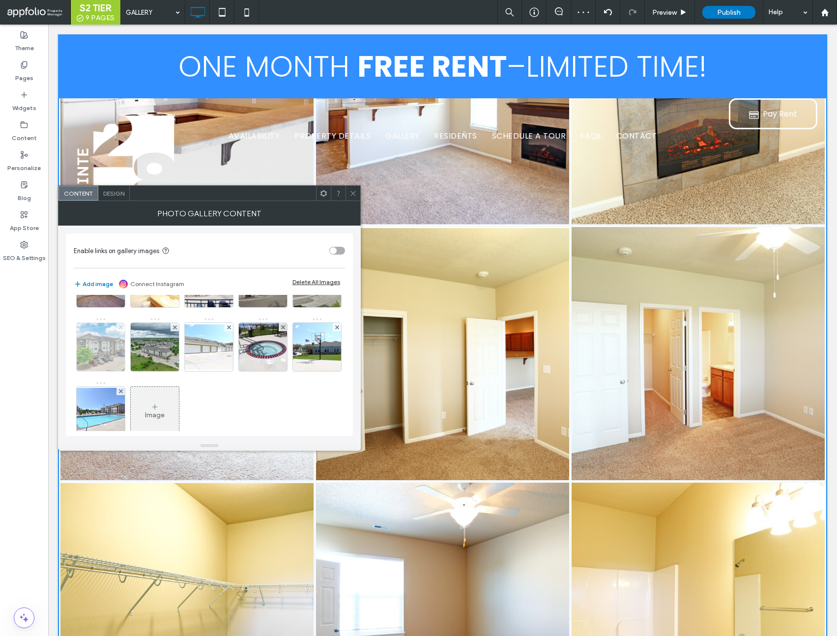
click at [122, 326] on use at bounding box center [120, 327] width 4 height 4
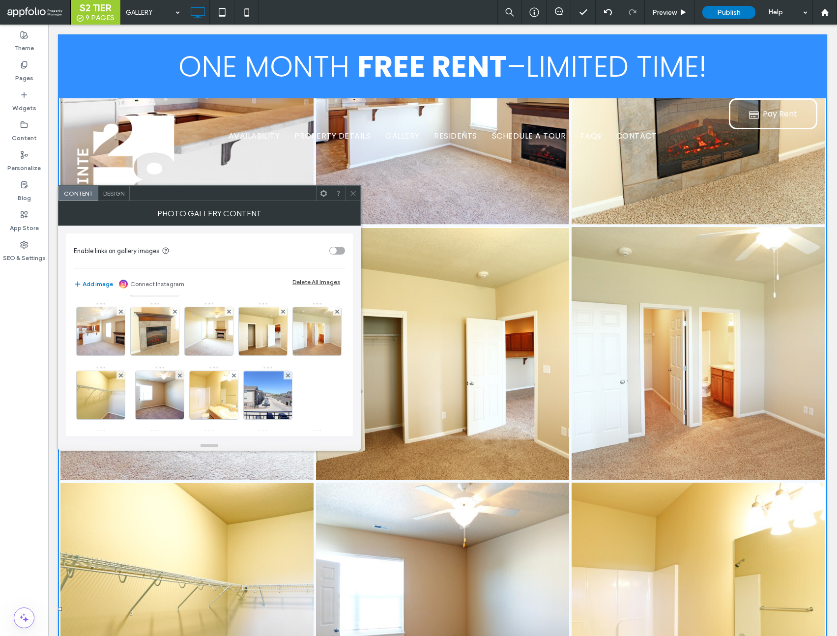
scroll to position [0, 0]
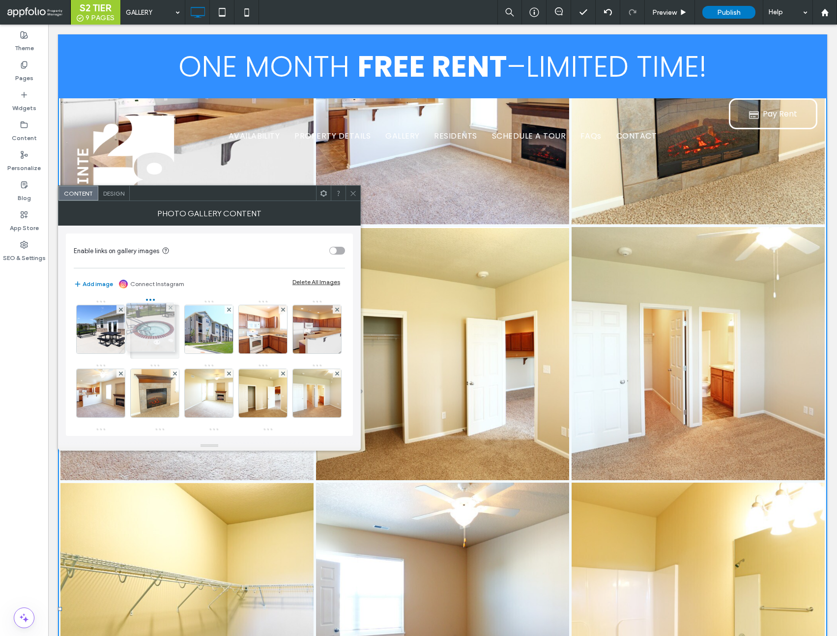
drag, startPoint x: 204, startPoint y: 356, endPoint x: 143, endPoint y: 339, distance: 63.3
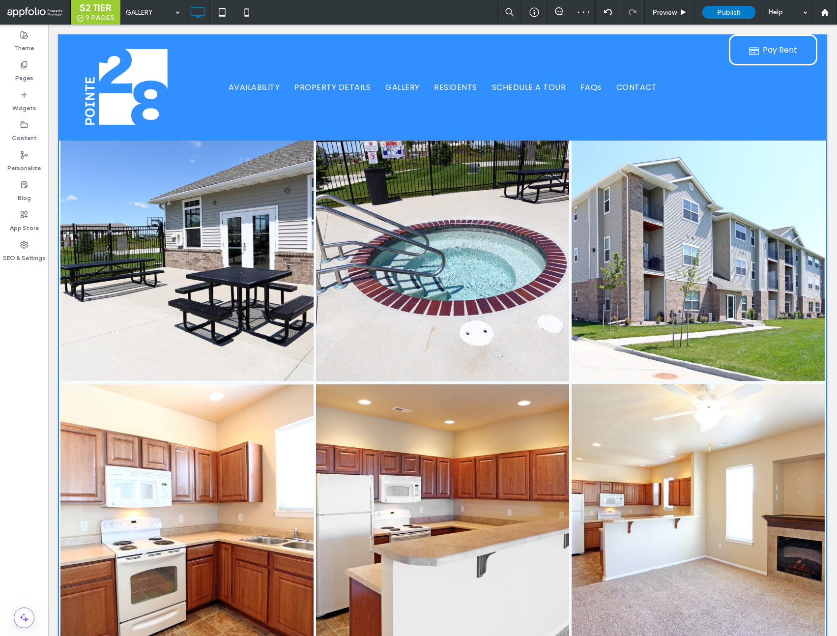
scroll to position [383, 0]
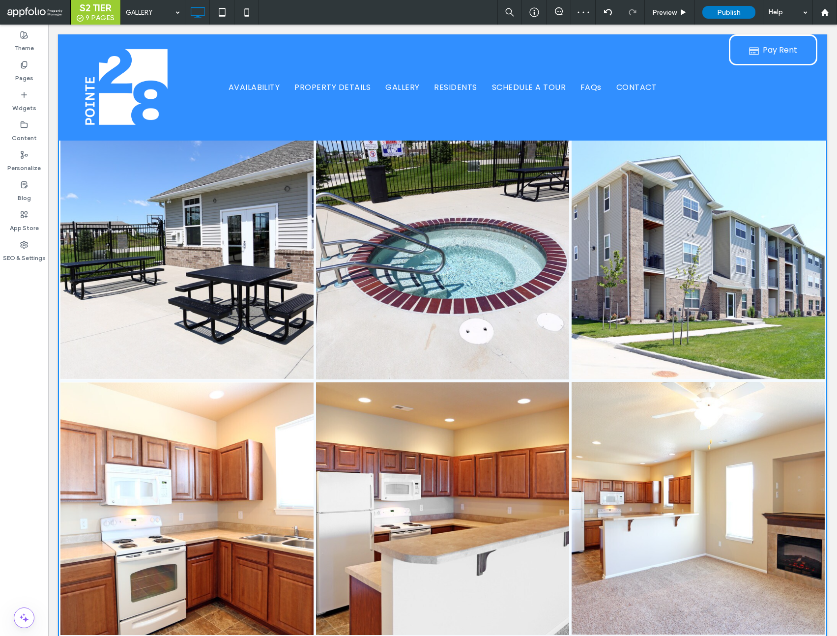
click at [478, 426] on link at bounding box center [442, 508] width 253 height 253
click at [173, 365] on link at bounding box center [186, 252] width 253 height 253
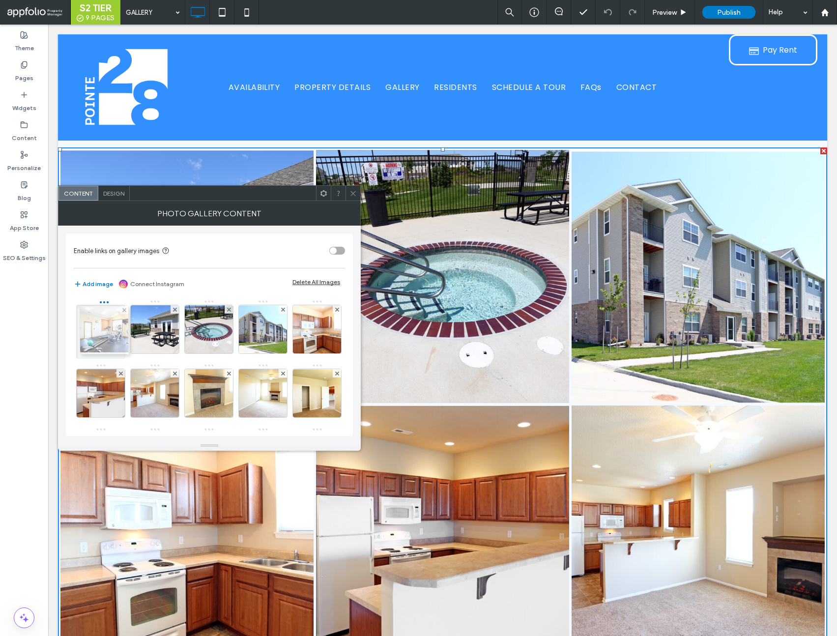
drag, startPoint x: 144, startPoint y: 363, endPoint x: 84, endPoint y: 339, distance: 64.4
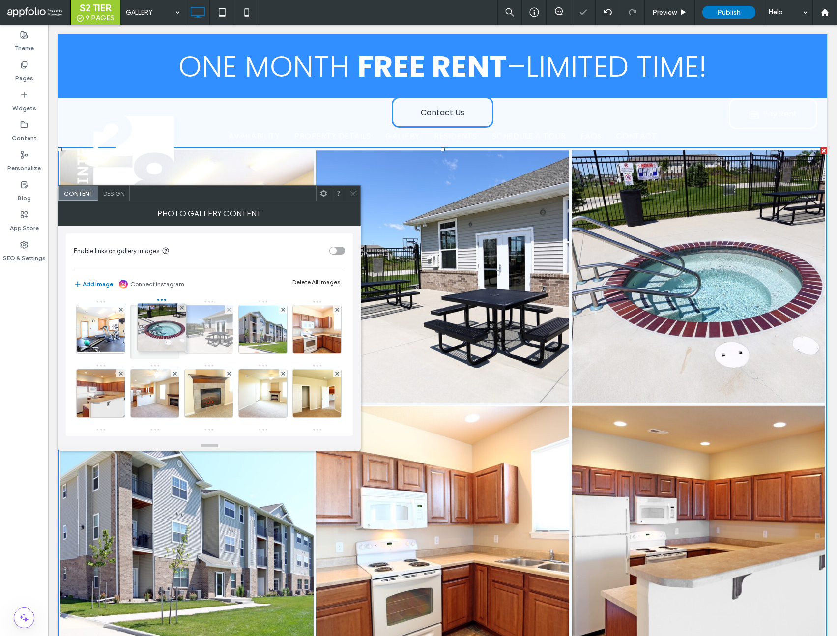
drag, startPoint x: 211, startPoint y: 338, endPoint x: 201, endPoint y: 353, distance: 18.1
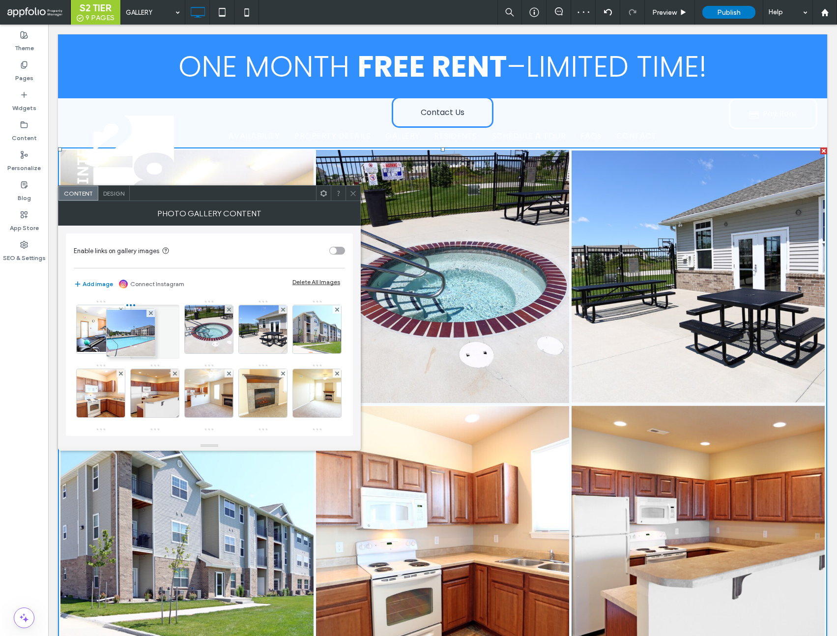
drag, startPoint x: 260, startPoint y: 367, endPoint x: 135, endPoint y: 341, distance: 128.0
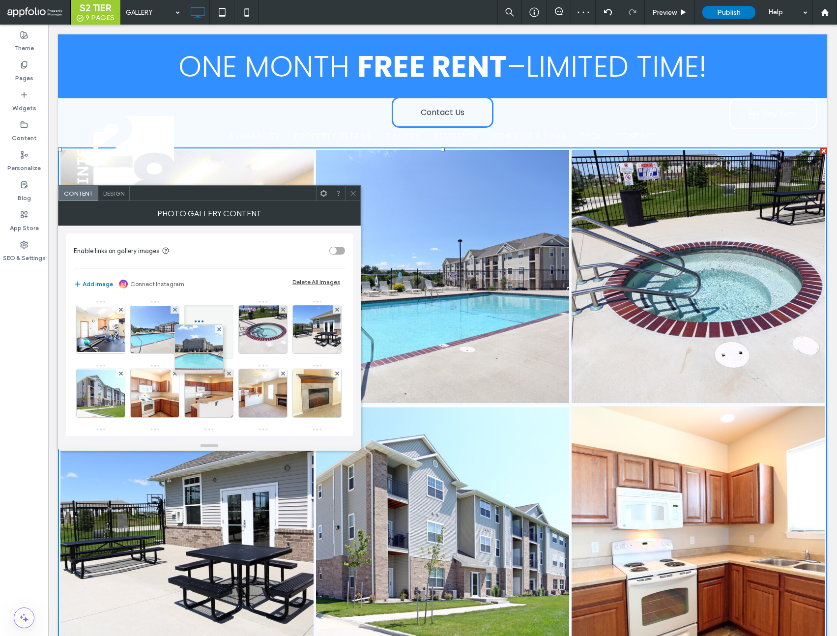
drag, startPoint x: 100, startPoint y: 382, endPoint x: 200, endPoint y: 340, distance: 108.3
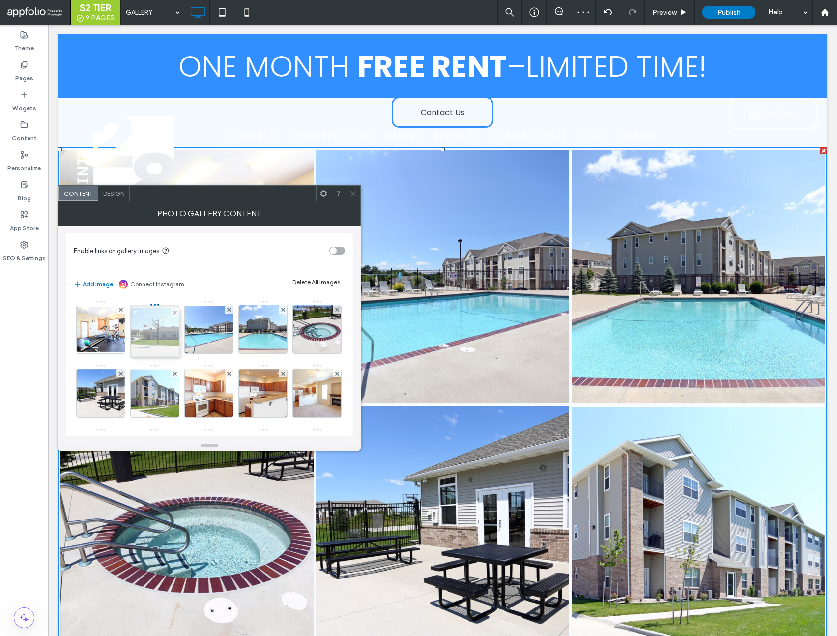
drag, startPoint x: 108, startPoint y: 387, endPoint x: 158, endPoint y: 330, distance: 75.9
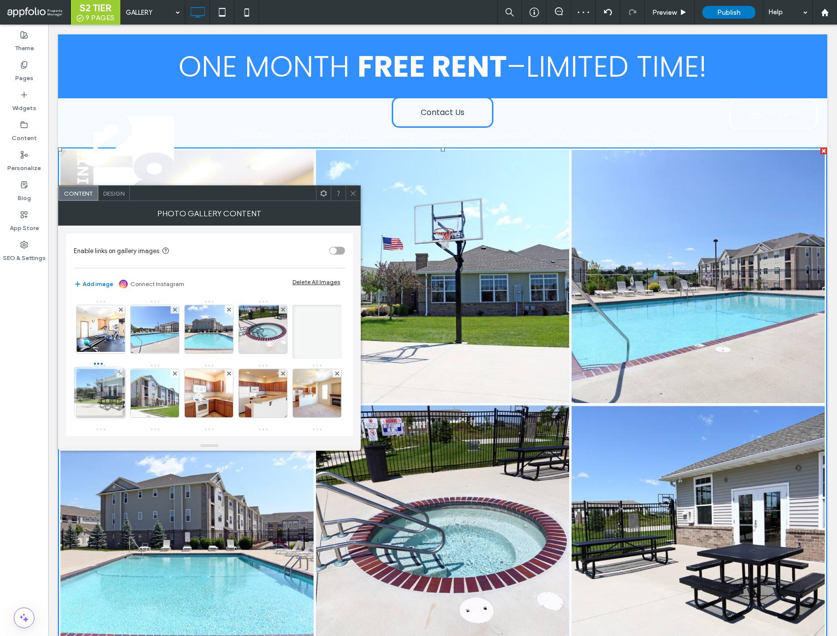
drag, startPoint x: 158, startPoint y: 333, endPoint x: 99, endPoint y: 395, distance: 85.5
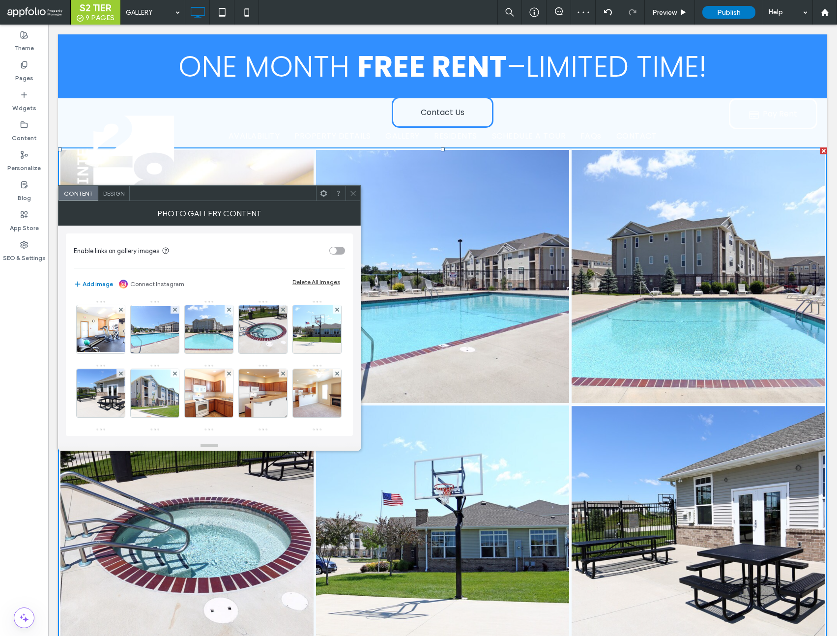
click at [349, 193] on icon at bounding box center [352, 193] width 7 height 7
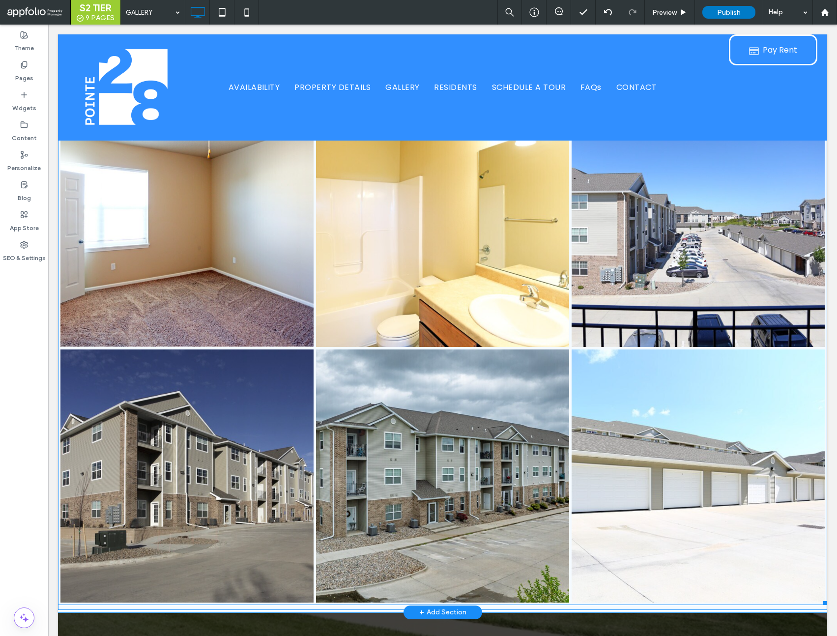
scroll to position [875, 0]
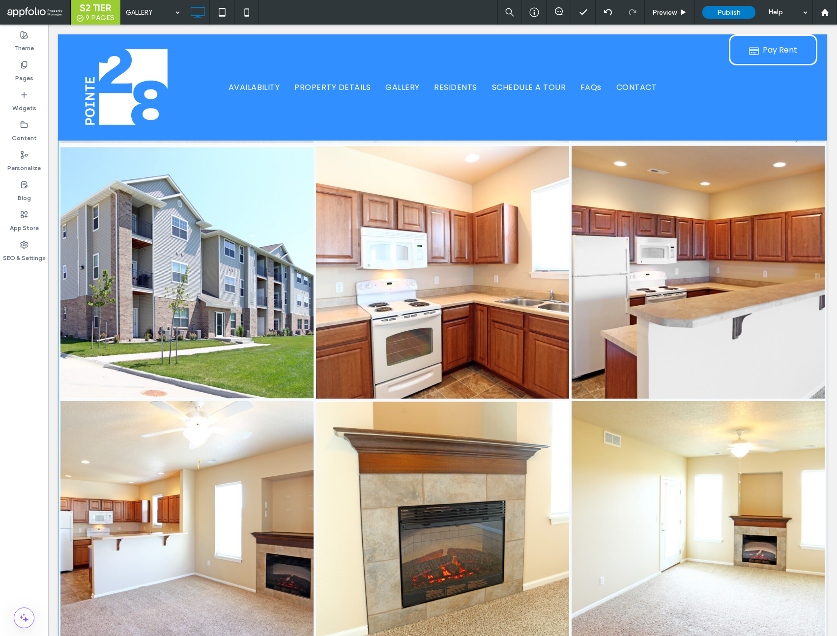
click at [523, 412] on link at bounding box center [442, 527] width 253 height 253
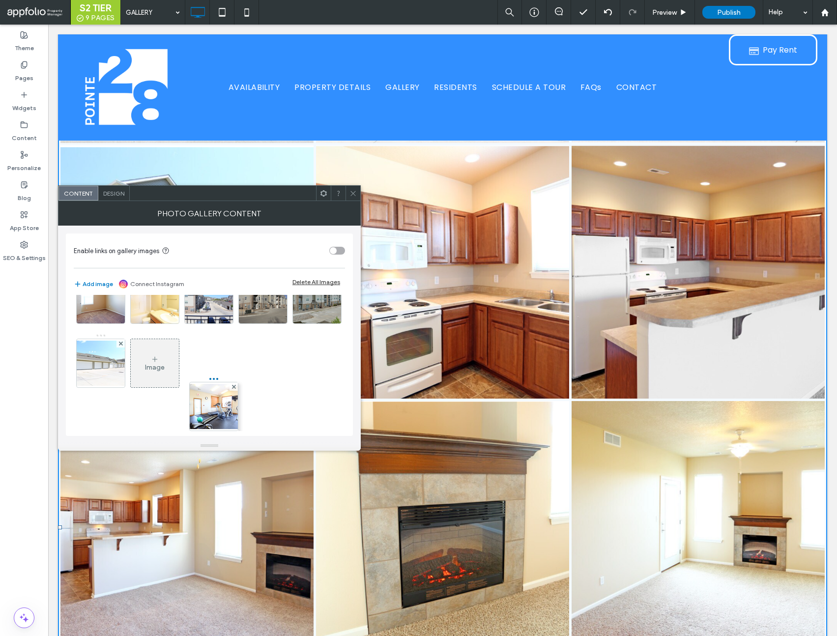
scroll to position [189, 0]
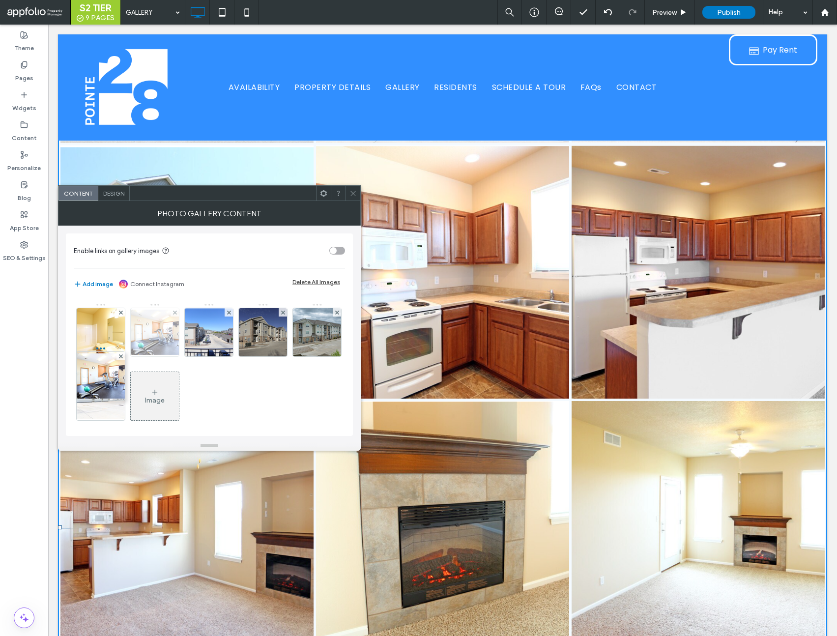
drag, startPoint x: 214, startPoint y: 359, endPoint x: 104, endPoint y: 401, distance: 118.1
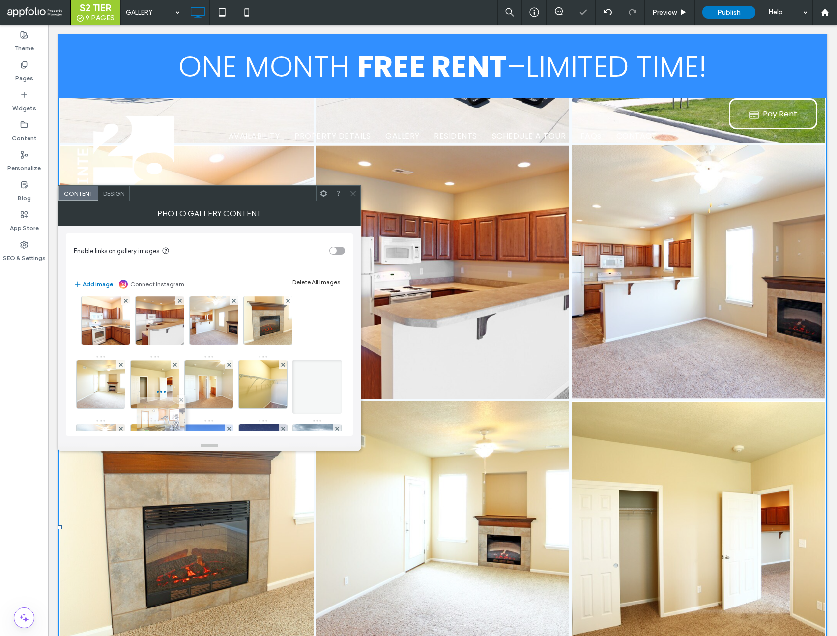
scroll to position [16, 0]
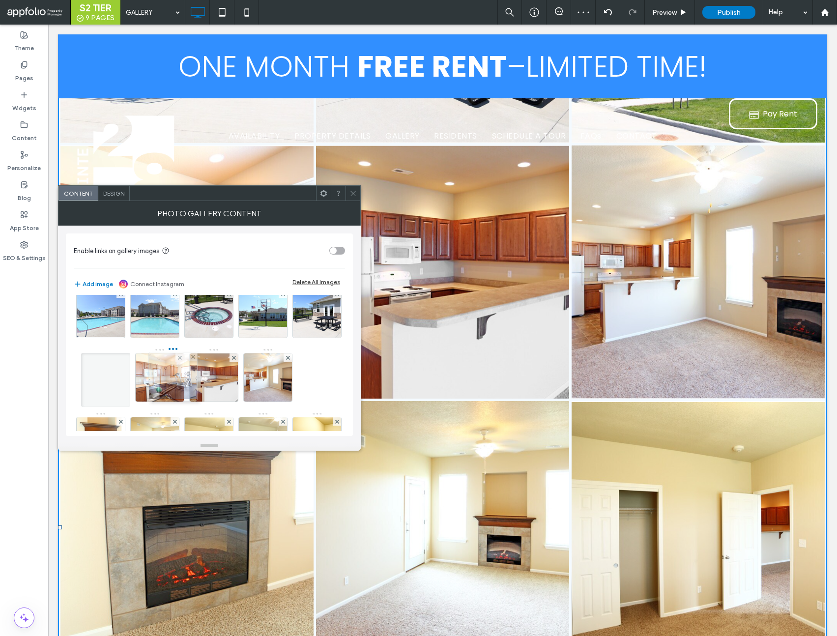
drag, startPoint x: 264, startPoint y: 341, endPoint x: 172, endPoint y: 389, distance: 103.7
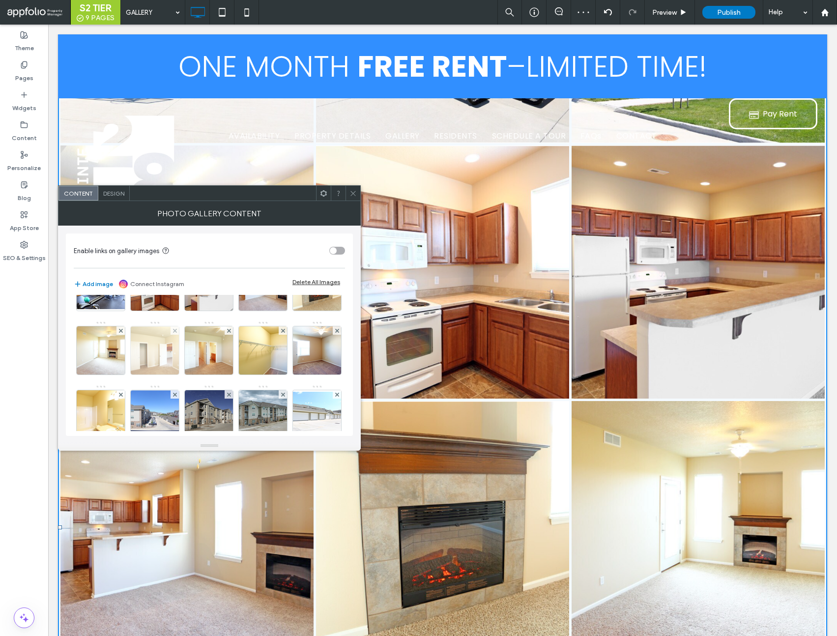
scroll to position [258, 0]
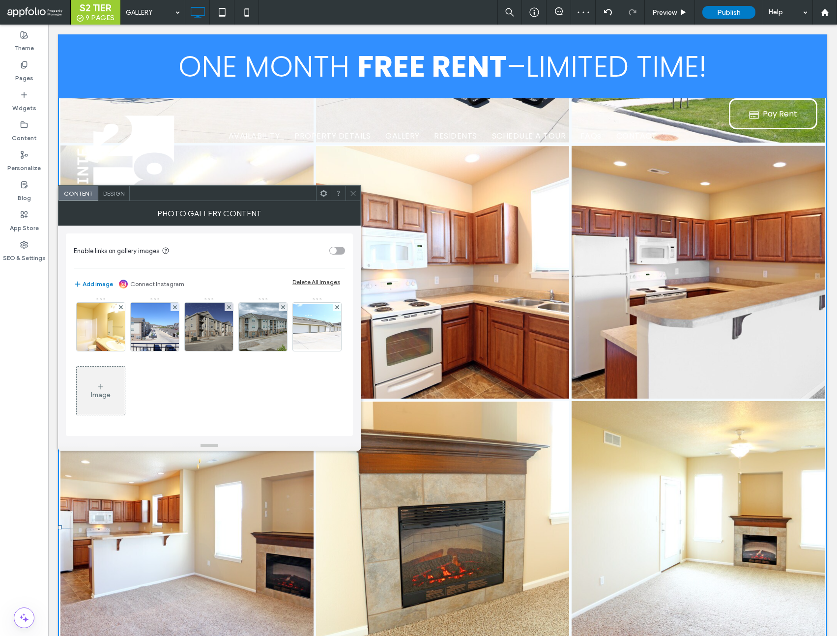
click at [358, 191] on div at bounding box center [352, 193] width 15 height 15
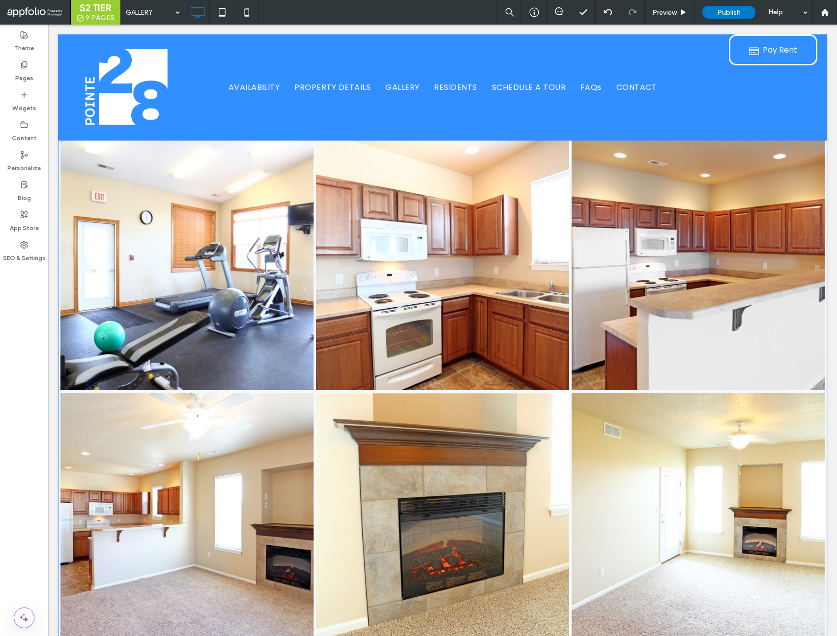
scroll to position [884, 0]
click at [626, 414] on link at bounding box center [697, 518] width 253 height 253
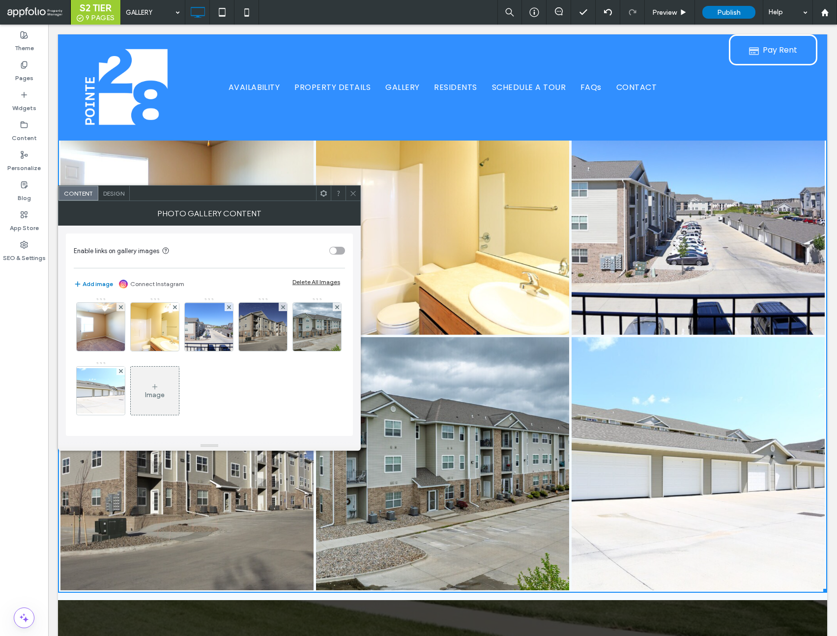
scroll to position [1703, 0]
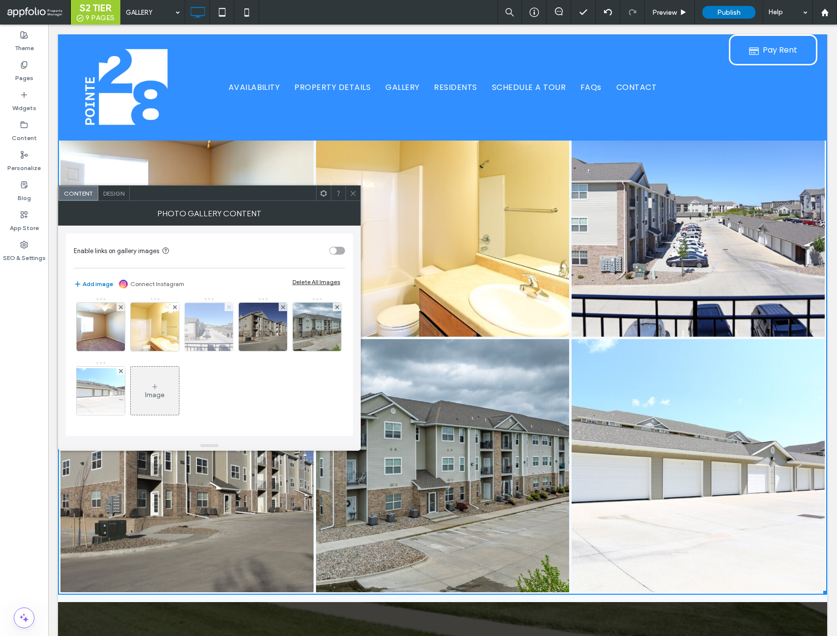
click at [227, 309] on span at bounding box center [229, 307] width 4 height 8
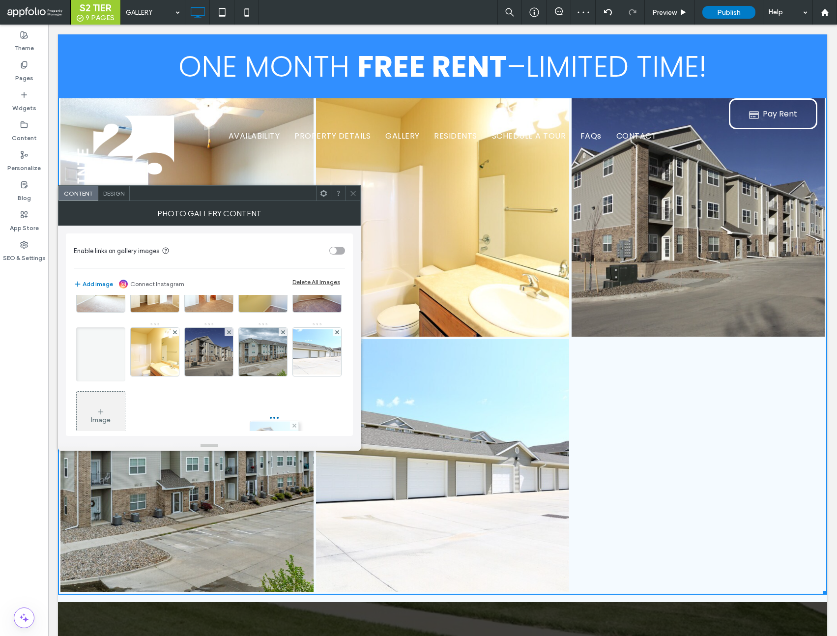
scroll to position [193, 0]
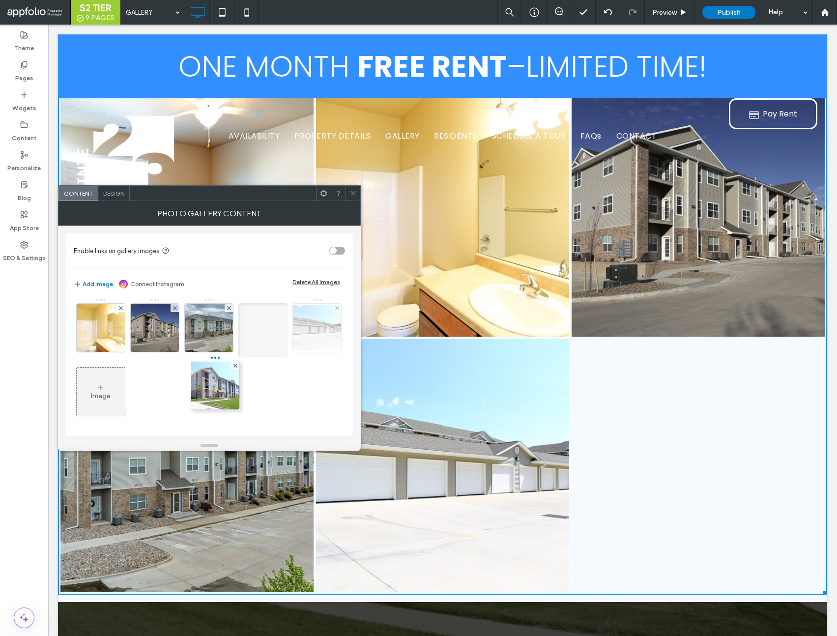
drag, startPoint x: 170, startPoint y: 383, endPoint x: 243, endPoint y: 392, distance: 73.2
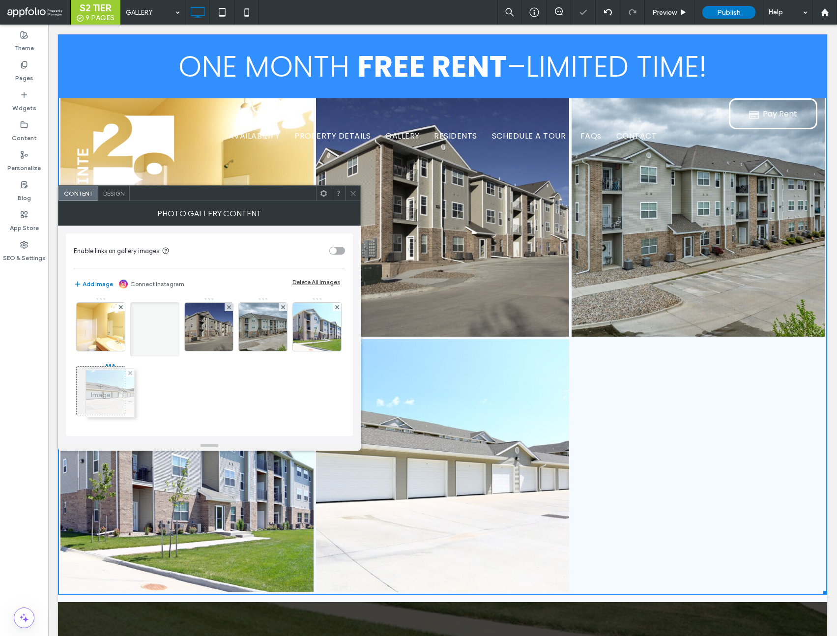
drag, startPoint x: 265, startPoint y: 387, endPoint x: 98, endPoint y: 389, distance: 167.1
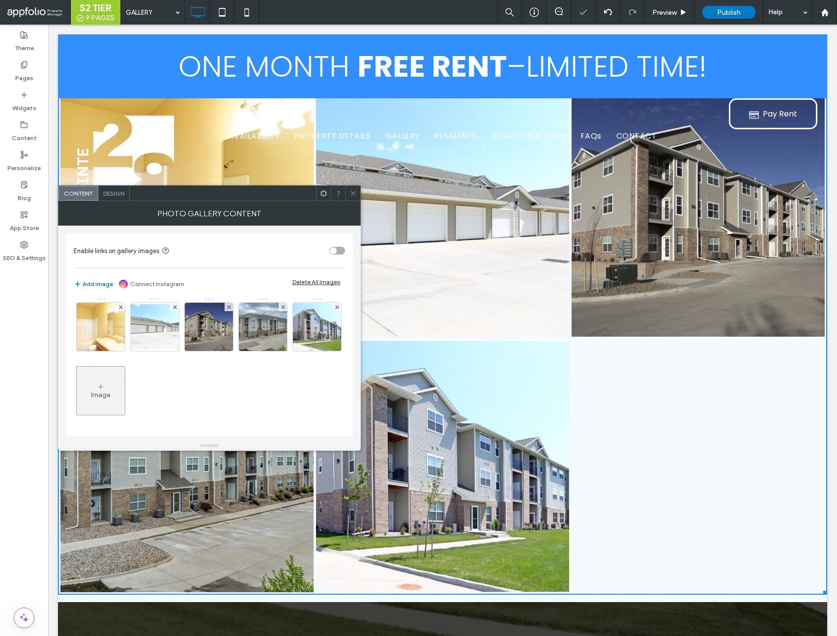
drag, startPoint x: 349, startPoint y: 188, endPoint x: 357, endPoint y: 192, distance: 8.4
click at [350, 189] on span at bounding box center [352, 193] width 7 height 15
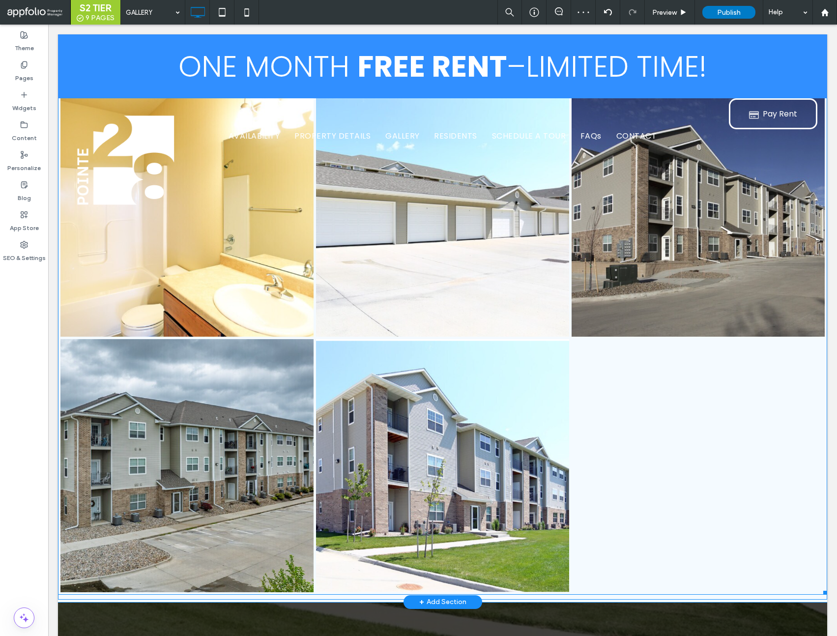
click at [590, 379] on div at bounding box center [697, 465] width 255 height 255
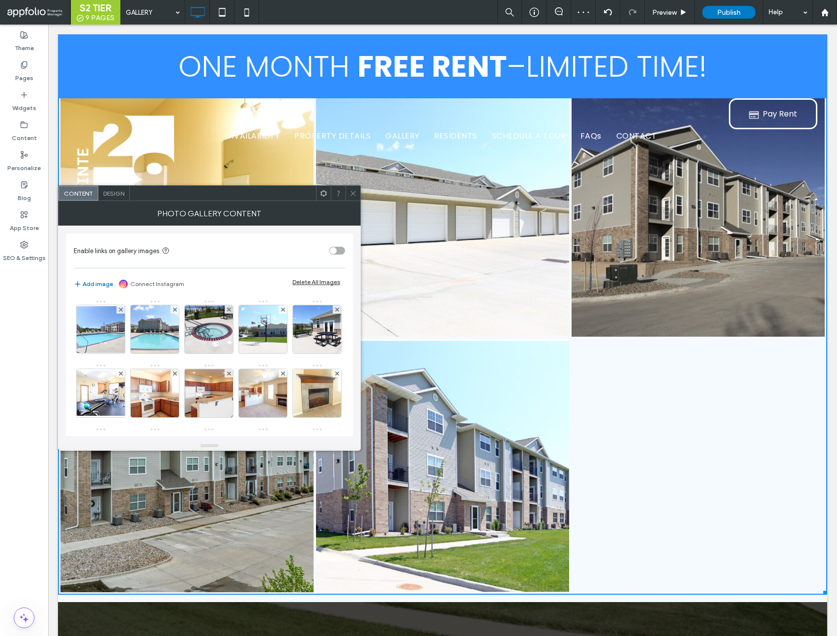
click at [350, 197] on icon at bounding box center [352, 193] width 7 height 7
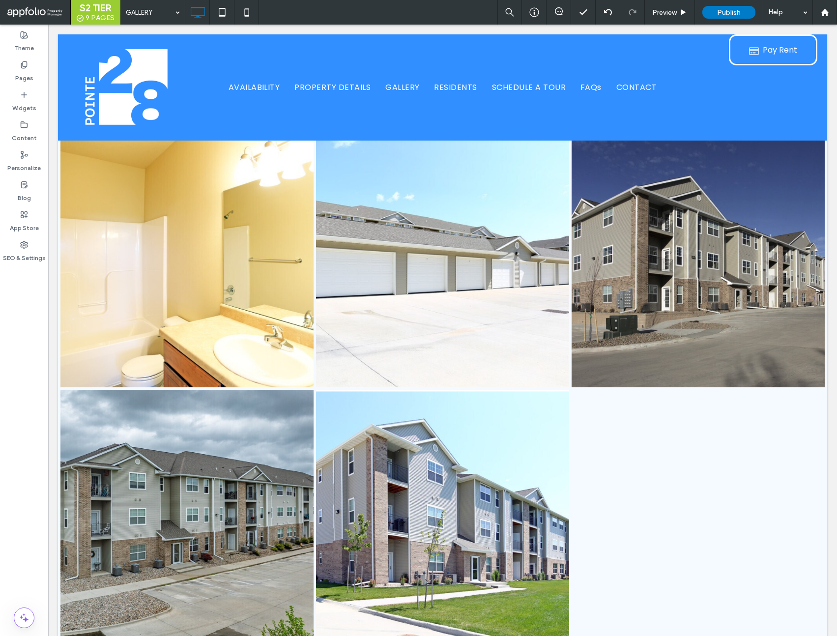
scroll to position [1647, 0]
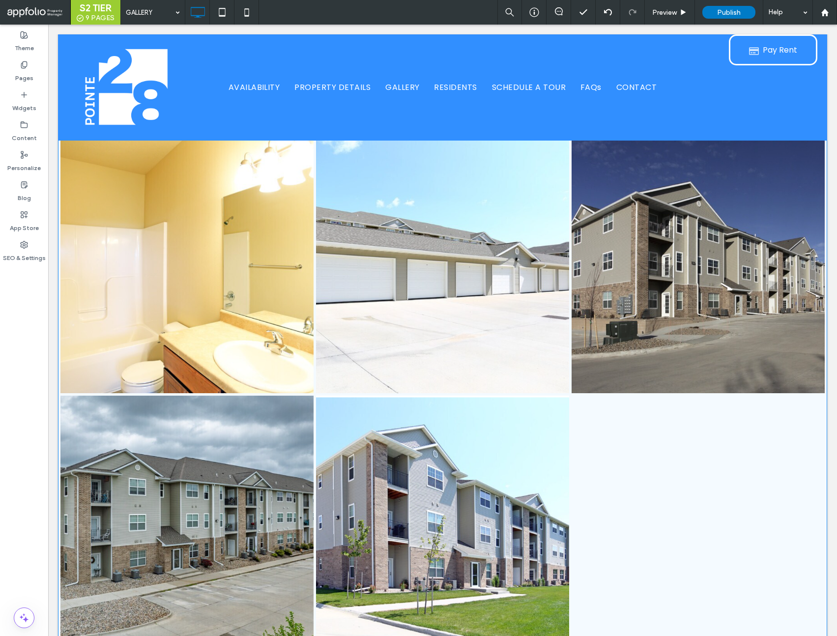
click at [335, 387] on link at bounding box center [442, 266] width 253 height 253
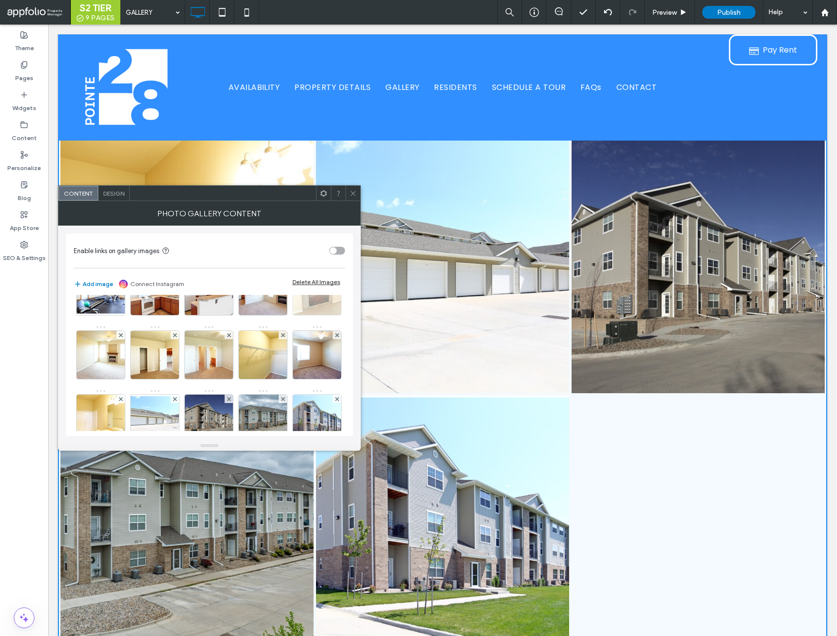
scroll to position [102, 0]
click at [123, 336] on icon at bounding box center [121, 336] width 4 height 4
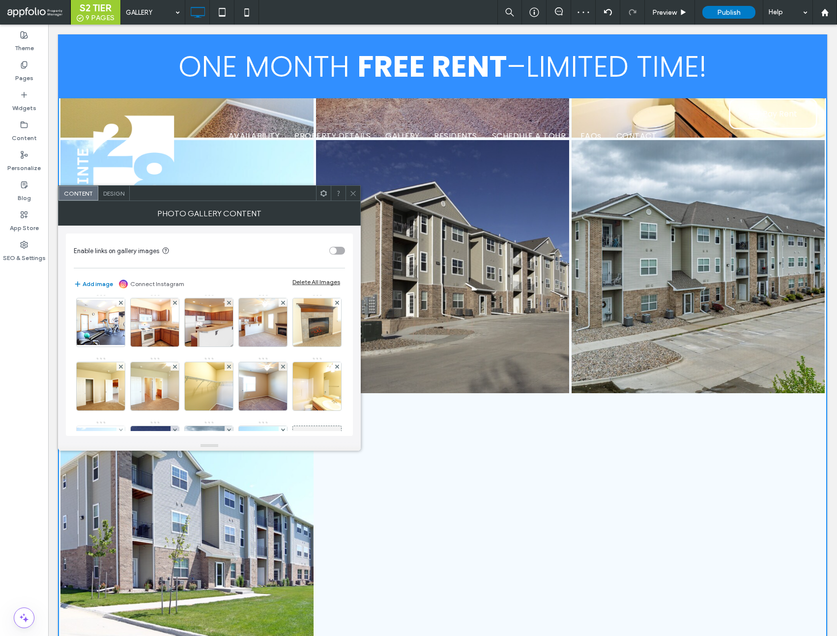
scroll to position [70, 0]
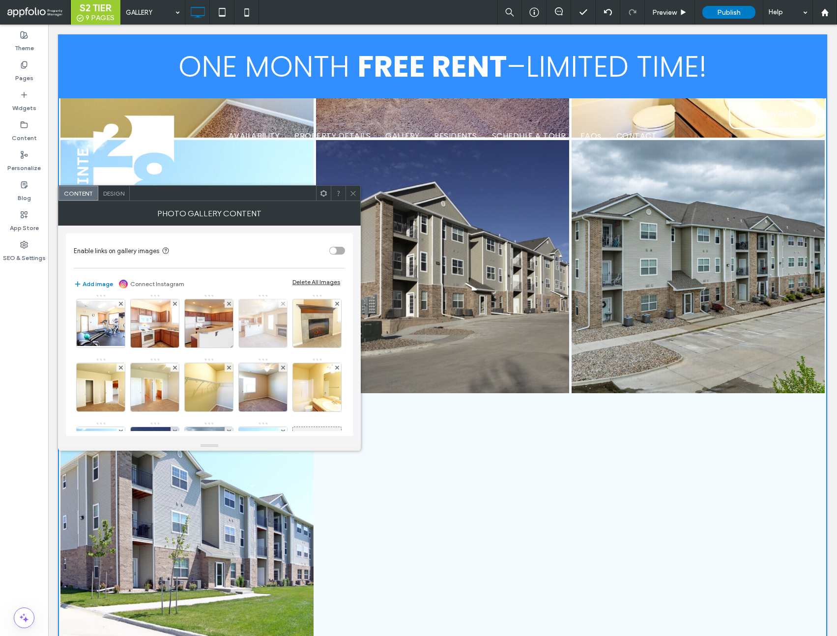
click at [279, 308] on div at bounding box center [283, 303] width 8 height 8
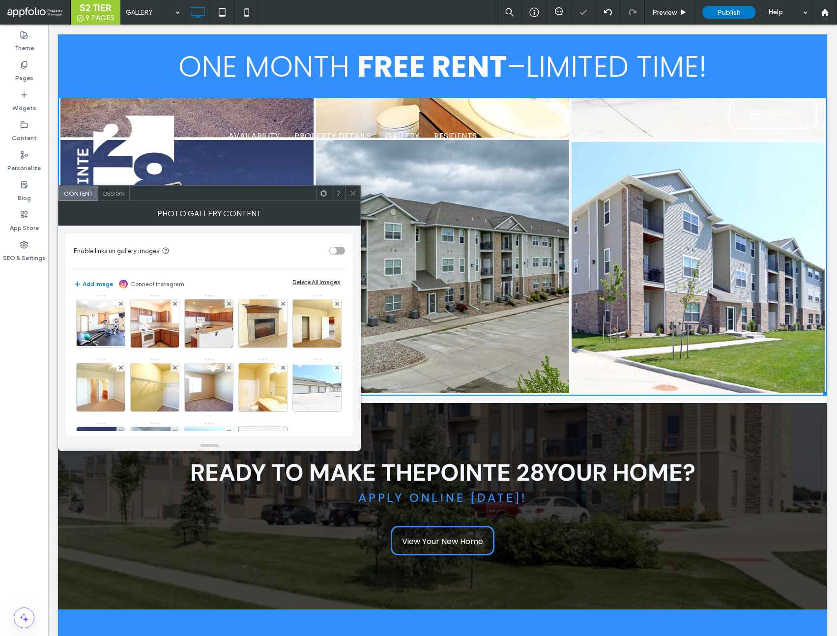
drag, startPoint x: 352, startPoint y: 194, endPoint x: 356, endPoint y: 201, distance: 9.0
click at [352, 194] on icon at bounding box center [352, 193] width 7 height 7
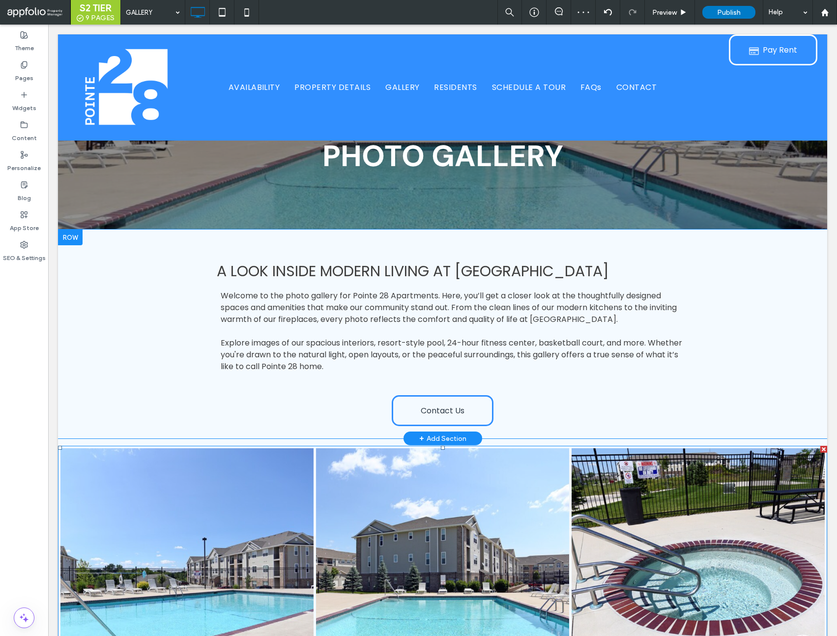
scroll to position [0, 0]
